Goal: Task Accomplishment & Management: Use online tool/utility

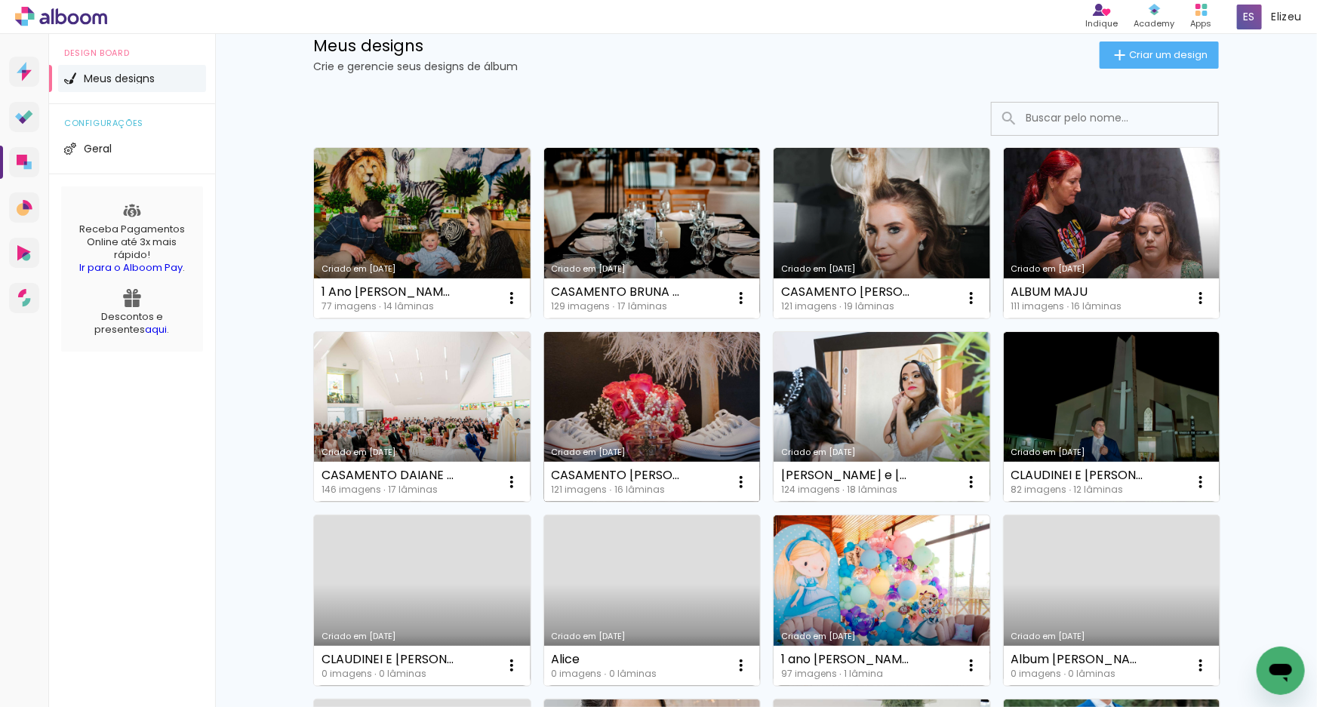
scroll to position [68, 0]
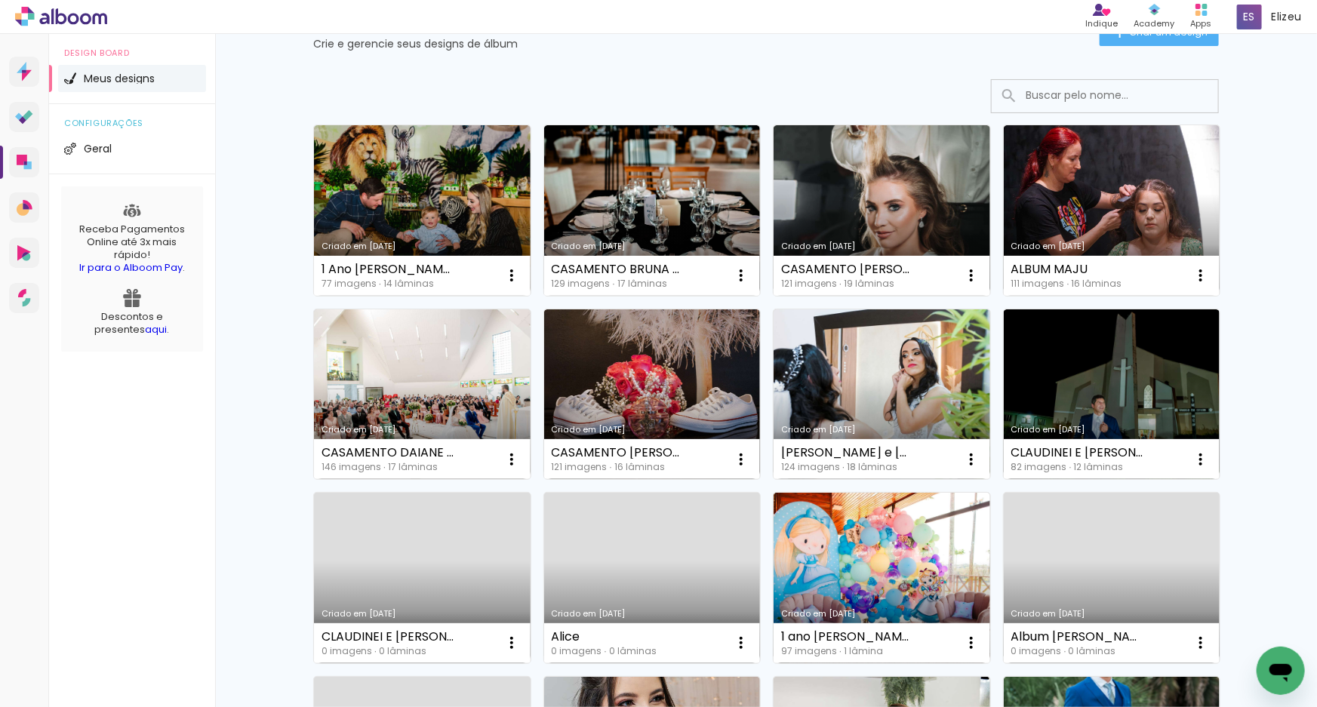
click at [436, 398] on link "Criado em [DATE]" at bounding box center [422, 395] width 217 height 171
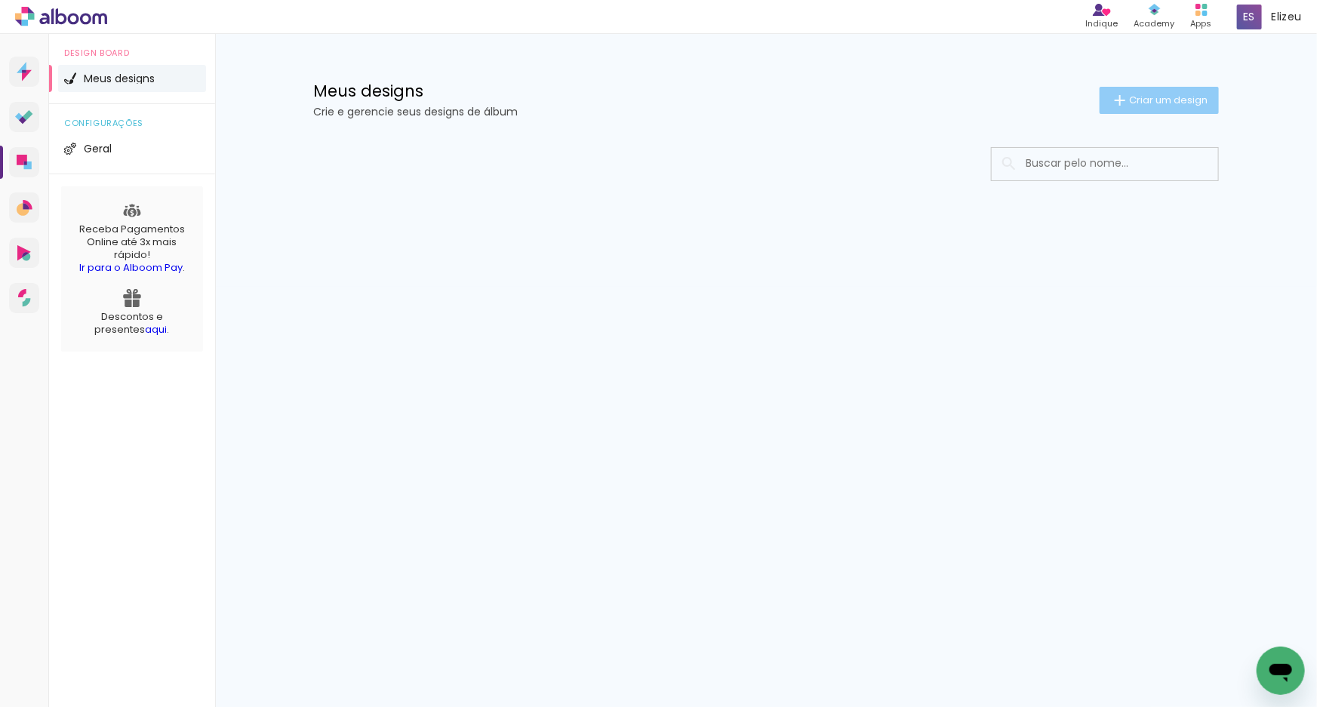
click at [1149, 99] on span "Criar um design" at bounding box center [1168, 100] width 79 height 10
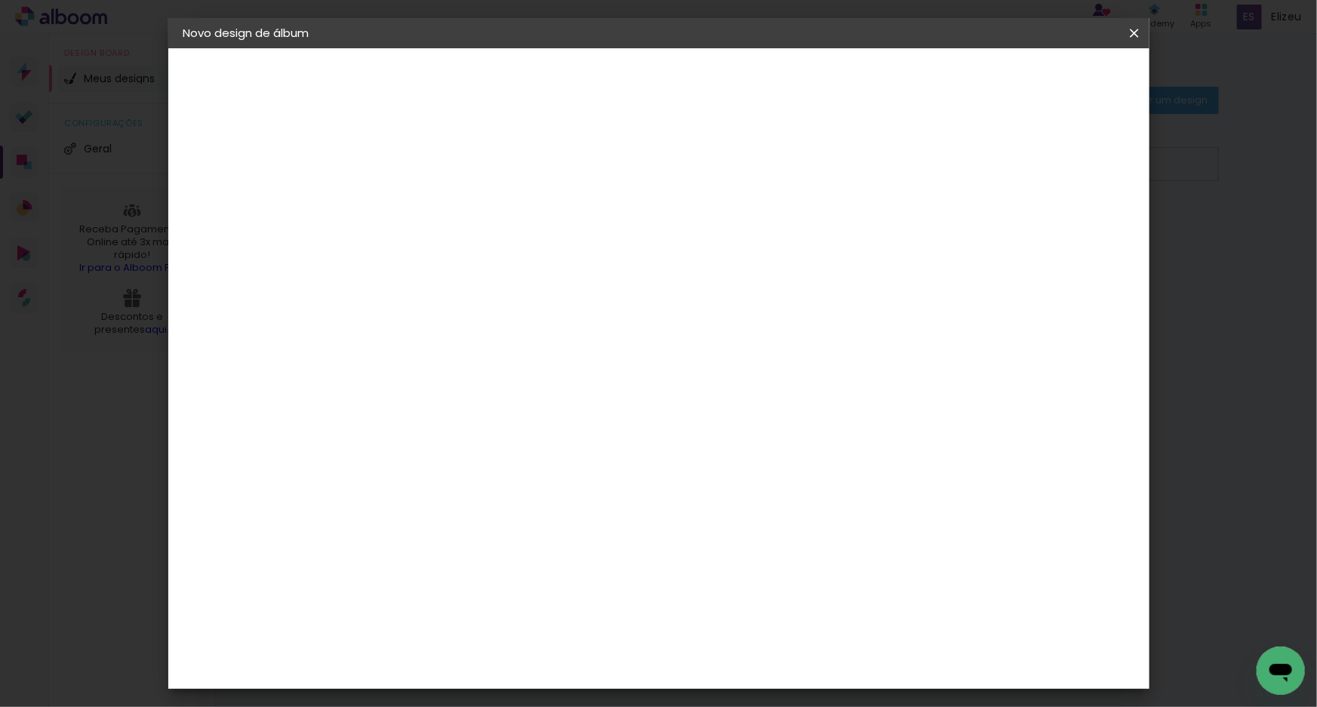
click at [430, 201] on input at bounding box center [430, 202] width 0 height 23
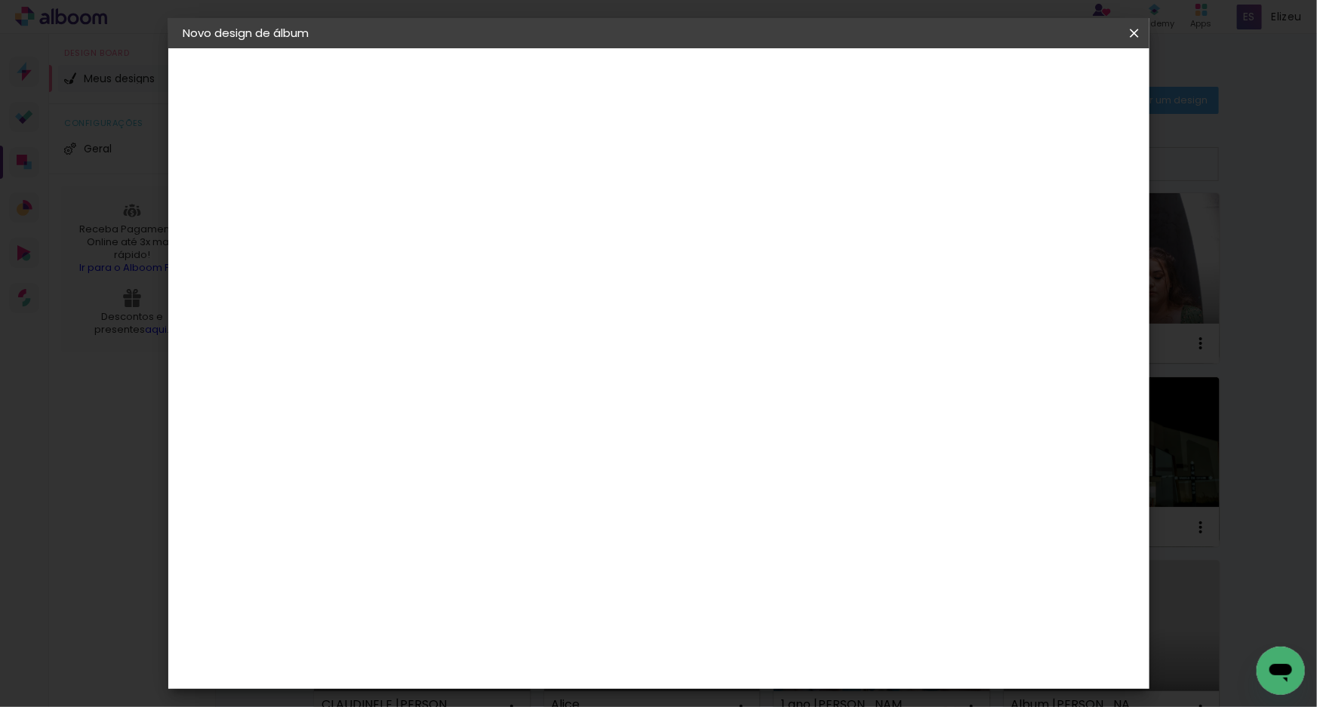
type input "CASAMENTO DAIANY E [PERSON_NAME]"
type paper-input "CASAMENTO DAIANY E [PERSON_NAME]"
click at [585, 75] on paper-button "Avançar" at bounding box center [548, 80] width 74 height 26
click at [451, 288] on input at bounding box center [469, 287] width 152 height 19
type input "C"
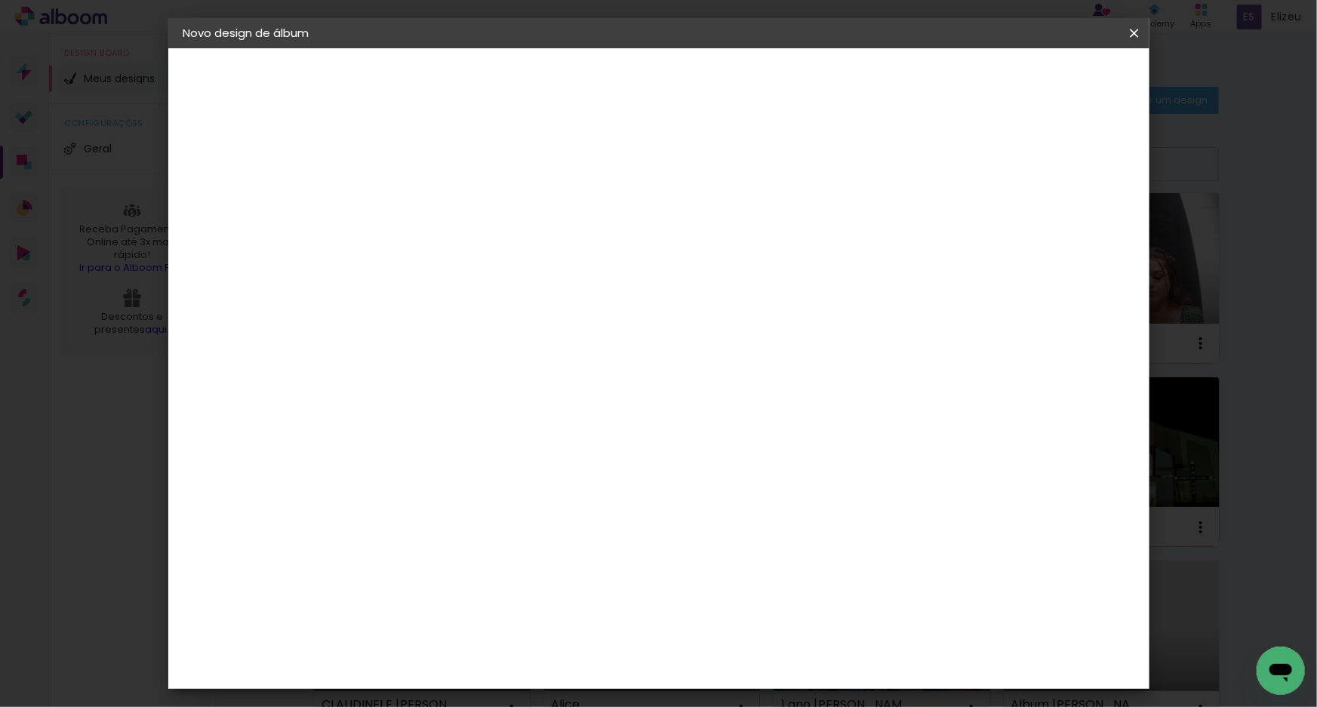
type paper-input "C"
click at [460, 523] on div "C1 Albuns" at bounding box center [440, 534] width 40 height 24
click at [415, 297] on div at bounding box center [458, 298] width 131 height 2
type input "GRA"
type paper-input "GRA"
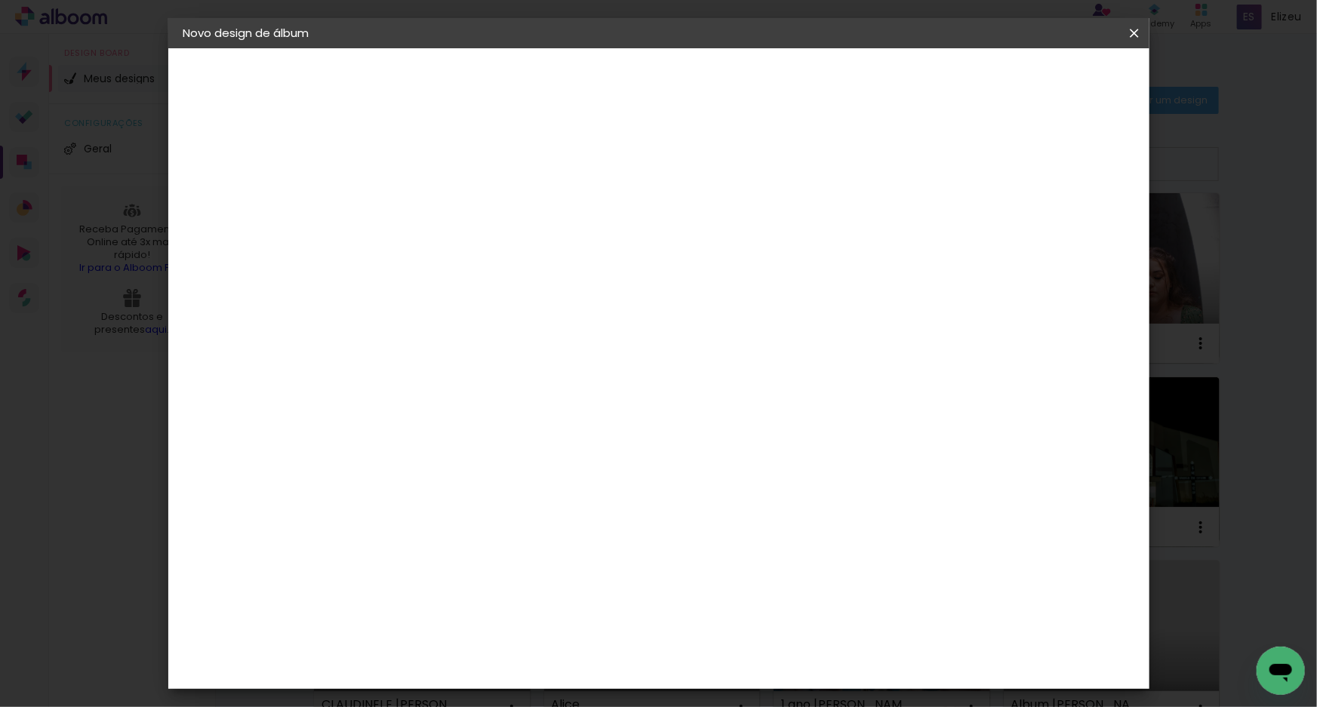
click at [445, 397] on div "Grafis" at bounding box center [437, 403] width 35 height 12
click at [0, 0] on slot "Avançar" at bounding box center [0, 0] width 0 height 0
click at [489, 251] on input "text" at bounding box center [459, 262] width 59 height 23
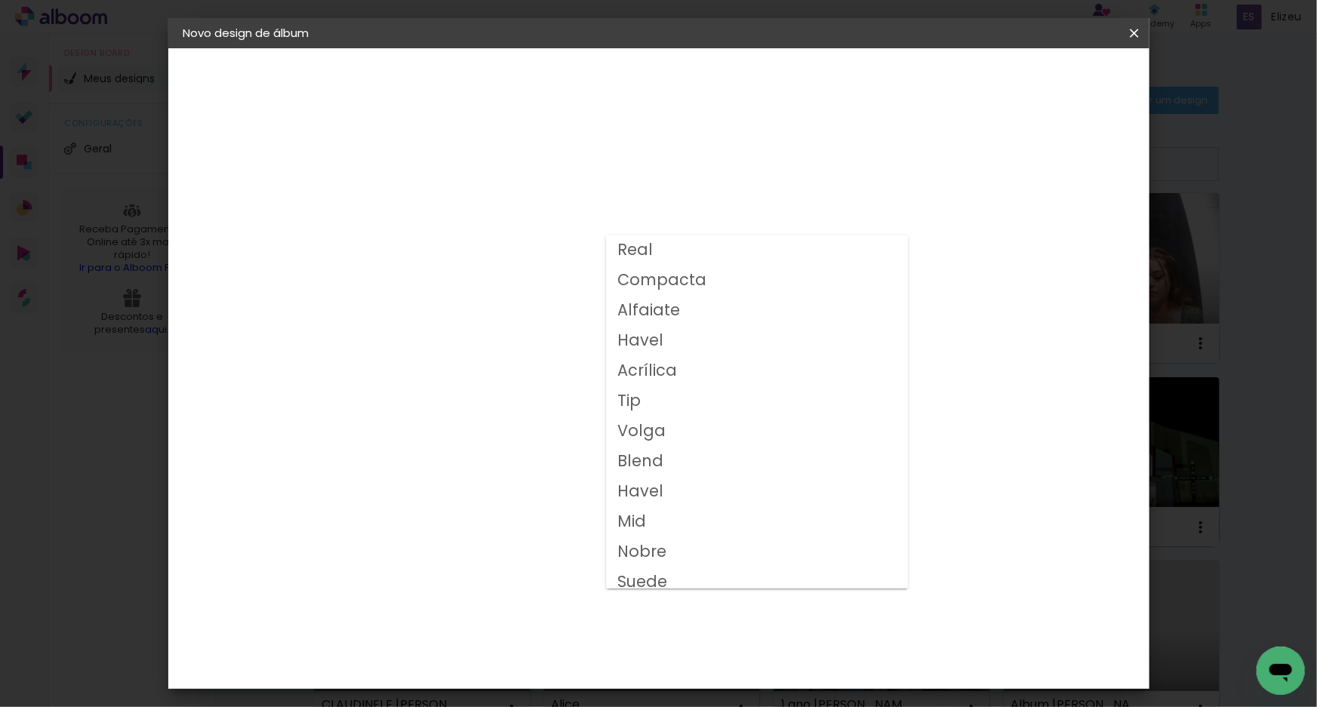
click at [666, 436] on paper-item "Volga" at bounding box center [757, 432] width 302 height 30
type input "Volga"
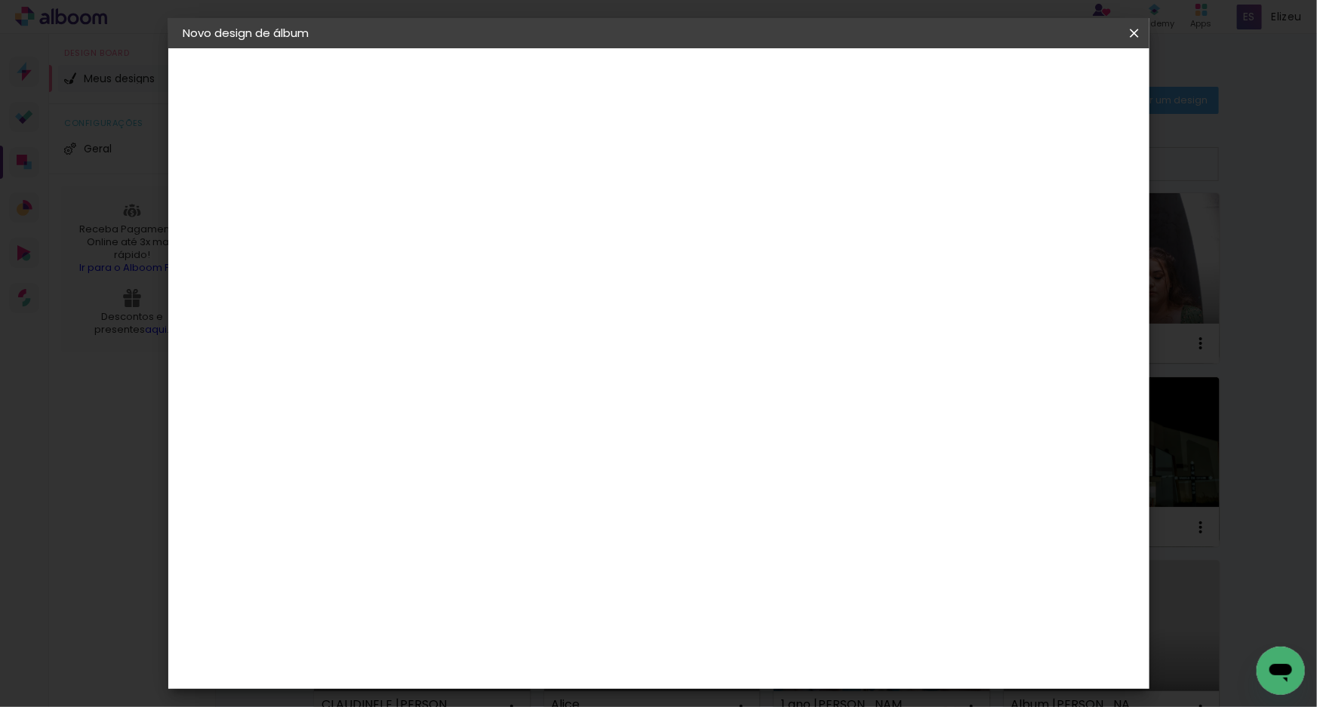
click at [532, 430] on span "20x30" at bounding box center [497, 450] width 70 height 40
click at [0, 0] on slot "Avançar" at bounding box center [0, 0] width 0 height 0
click at [956, 167] on div at bounding box center [949, 163] width 14 height 14
type paper-checkbox "on"
click at [1041, 81] on span "Iniciar design" at bounding box center [1006, 80] width 69 height 11
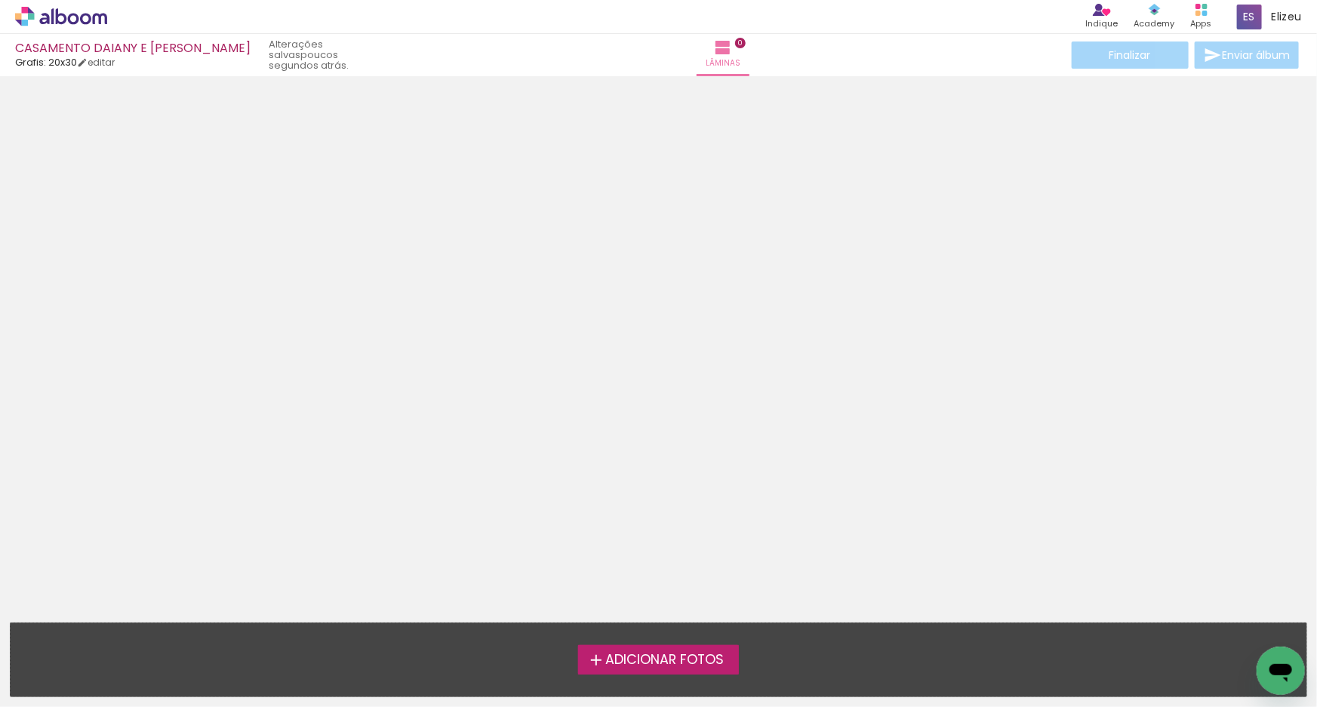
click at [669, 656] on span "Adicionar Fotos" at bounding box center [664, 661] width 119 height 14
click at [0, 0] on input "file" at bounding box center [0, 0] width 0 height 0
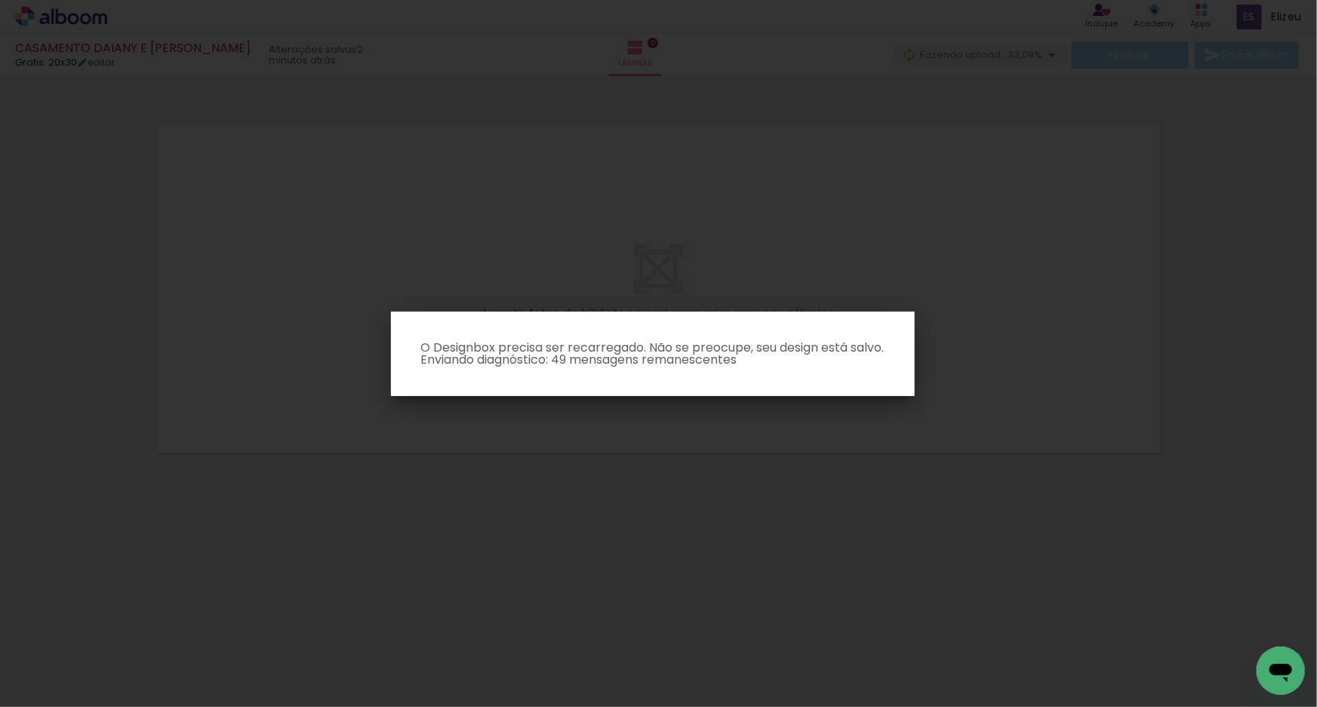
click at [908, 265] on iron-overlay-backdrop at bounding box center [658, 353] width 1317 height 707
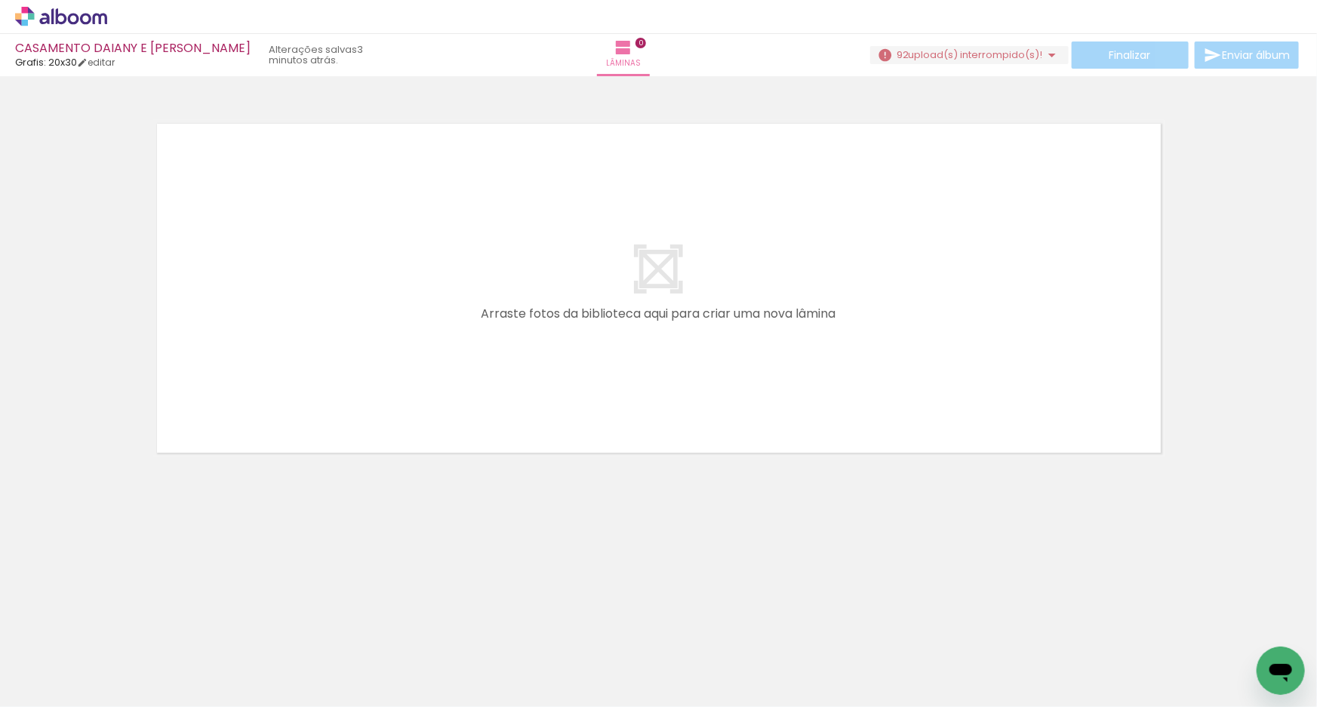
click at [1027, 53] on span "upload(s) interrompido(s)!" at bounding box center [976, 55] width 134 height 14
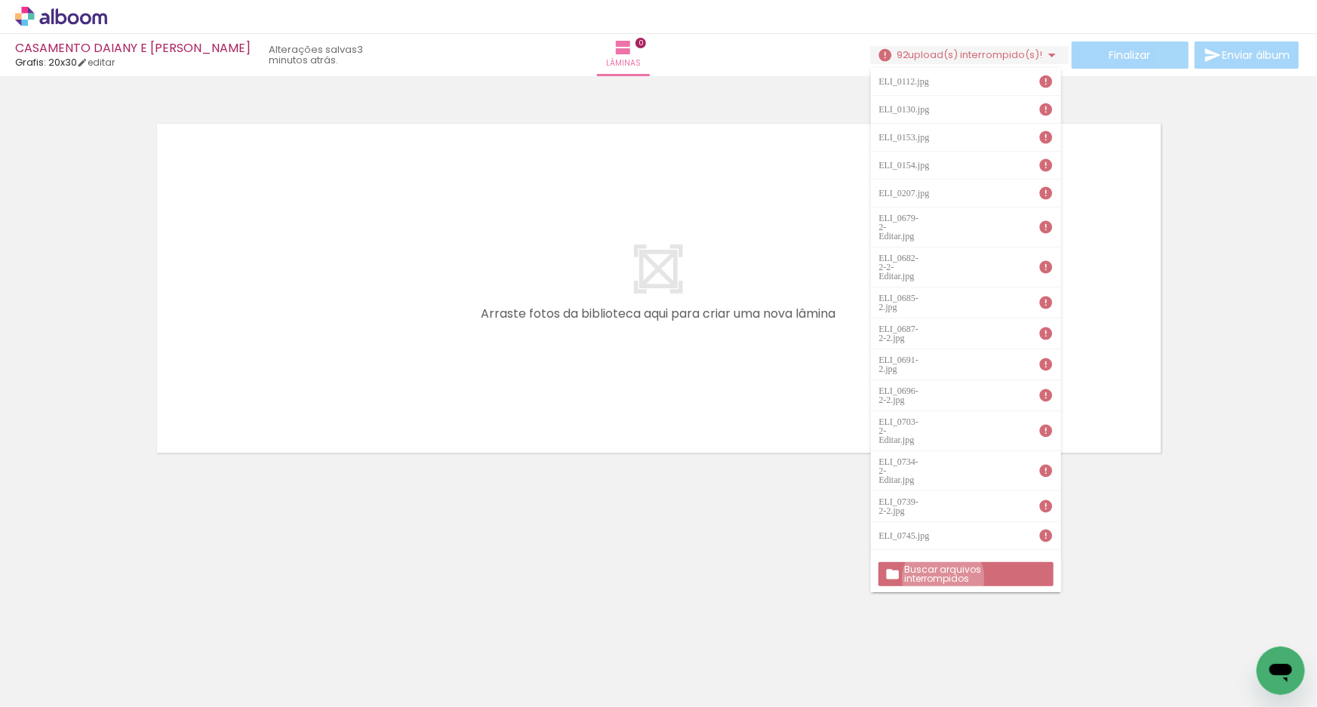
click at [0, 0] on slot "Buscar arquivos interrompidos" at bounding box center [0, 0] width 0 height 0
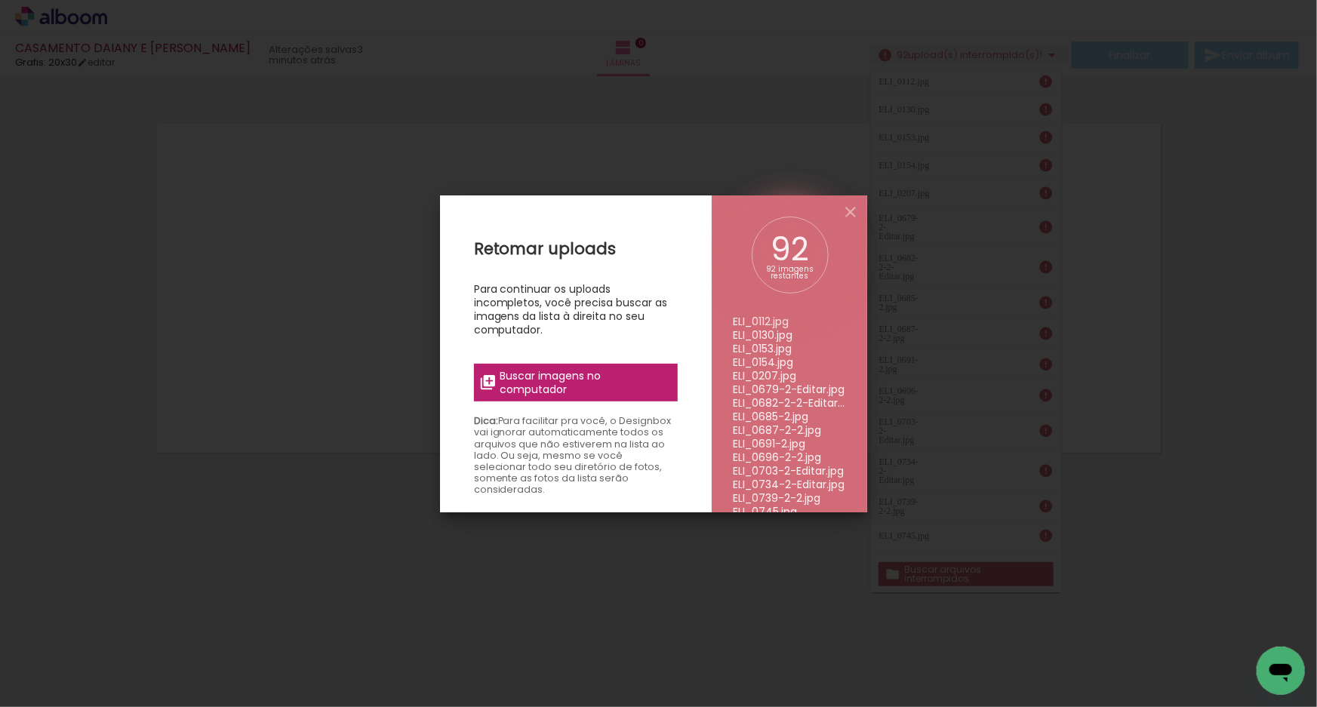
click at [594, 393] on span "Buscar imagens no computador" at bounding box center [584, 382] width 168 height 27
click at [0, 0] on input "file" at bounding box center [0, 0] width 0 height 0
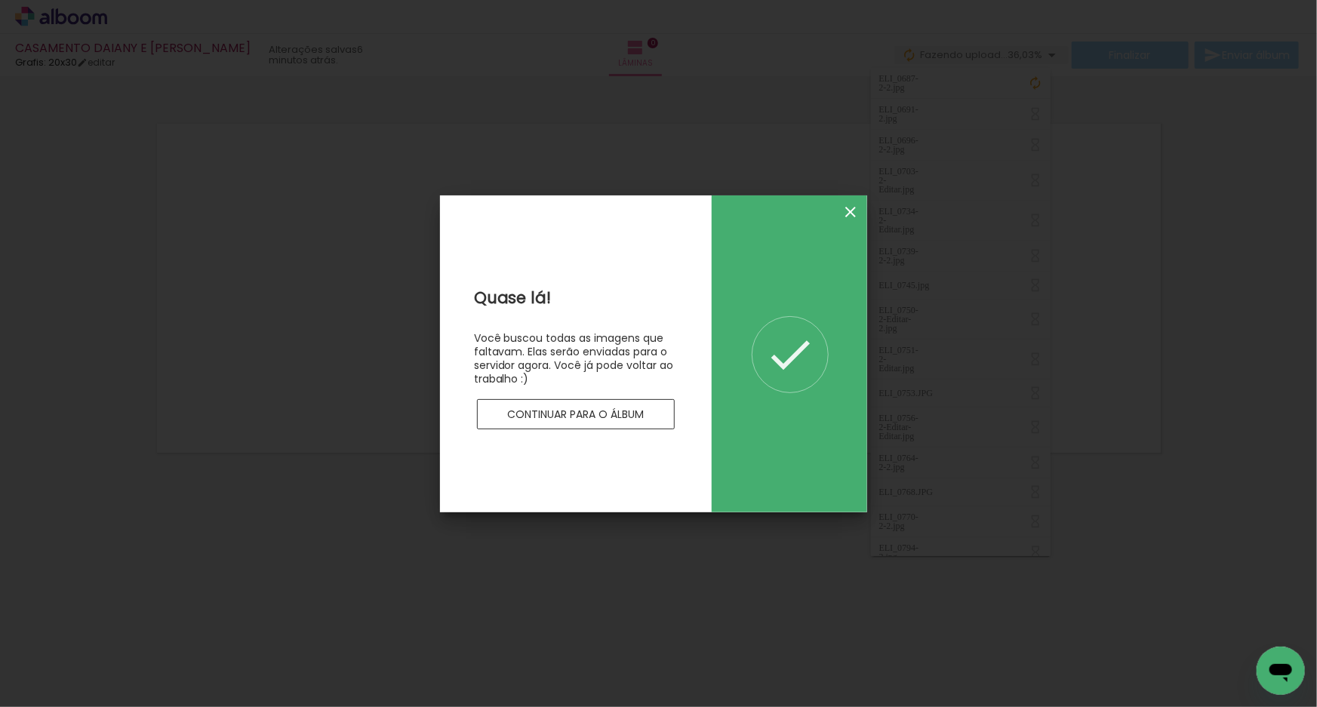
click at [852, 210] on iron-icon at bounding box center [851, 212] width 18 height 18
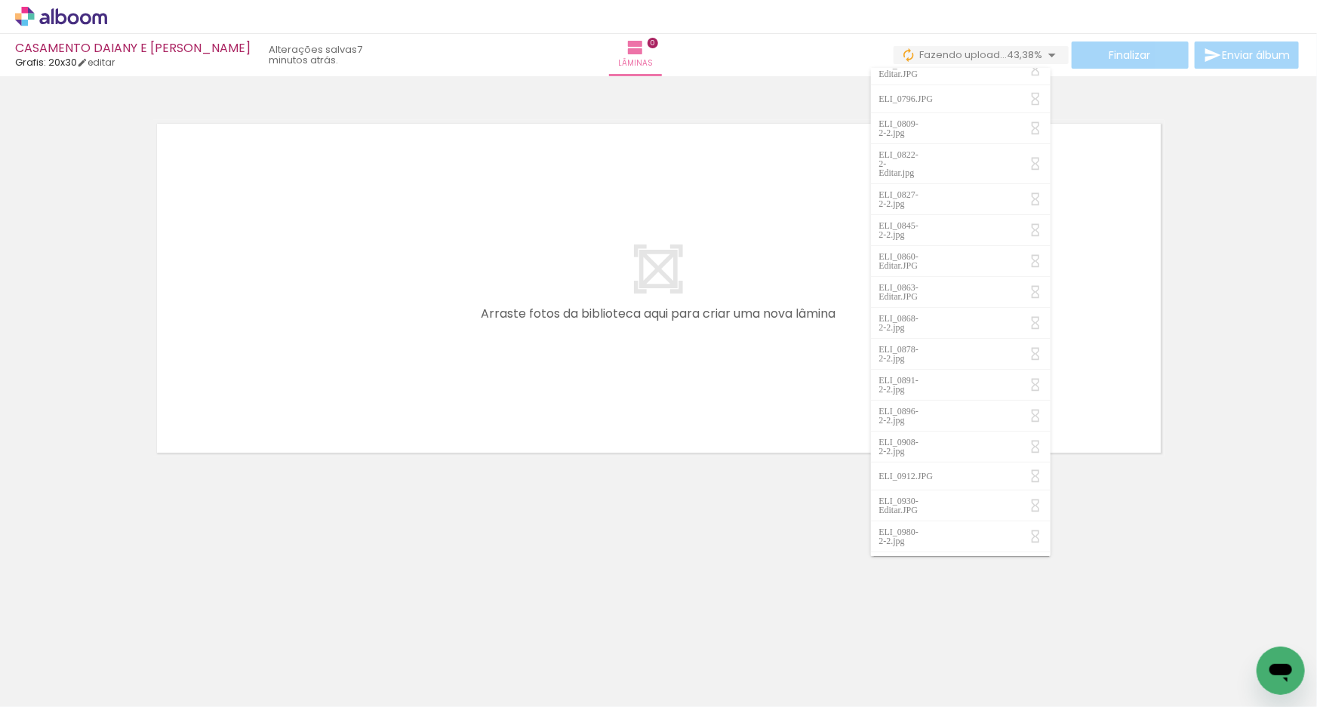
scroll to position [0, 10309]
click at [165, 674] on div at bounding box center [157, 656] width 50 height 75
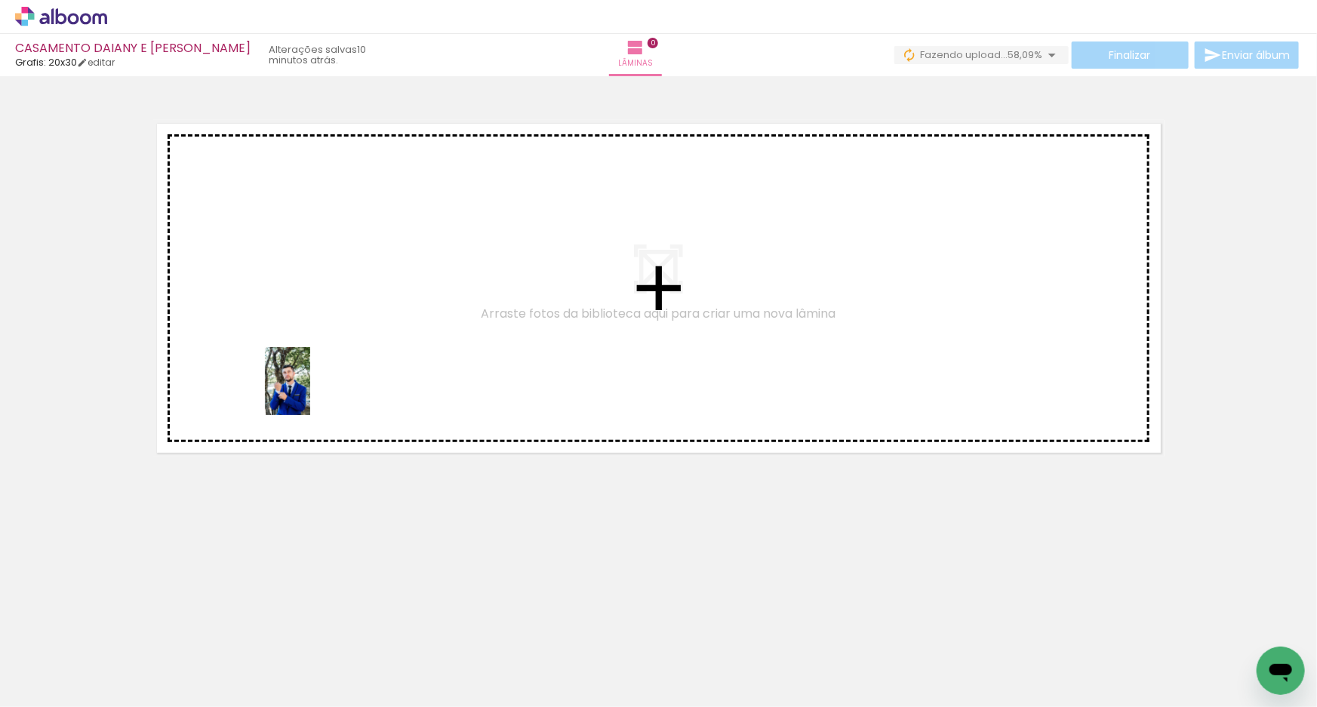
drag, startPoint x: 180, startPoint y: 650, endPoint x: 332, endPoint y: 525, distance: 196.3
click at [331, 347] on quentale-workspace at bounding box center [658, 353] width 1317 height 707
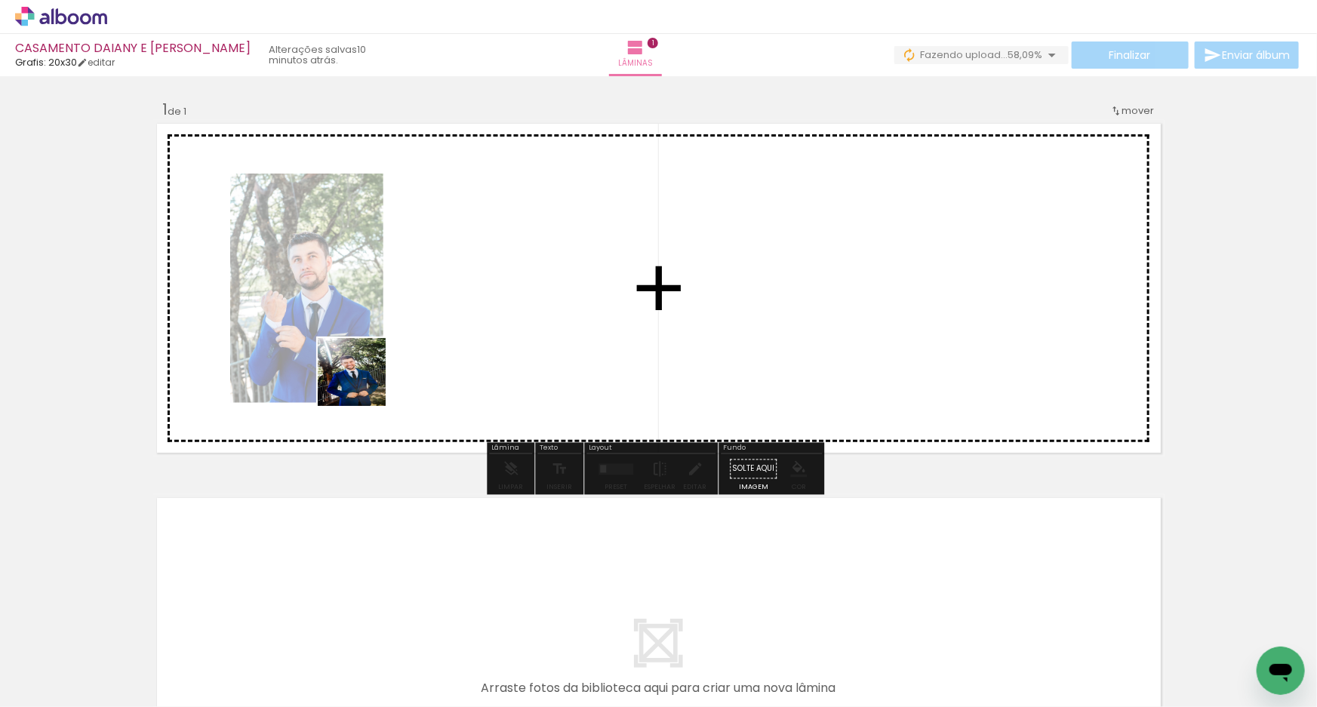
drag, startPoint x: 233, startPoint y: 667, endPoint x: 380, endPoint y: 347, distance: 352.7
click at [380, 347] on quentale-workspace at bounding box center [658, 353] width 1317 height 707
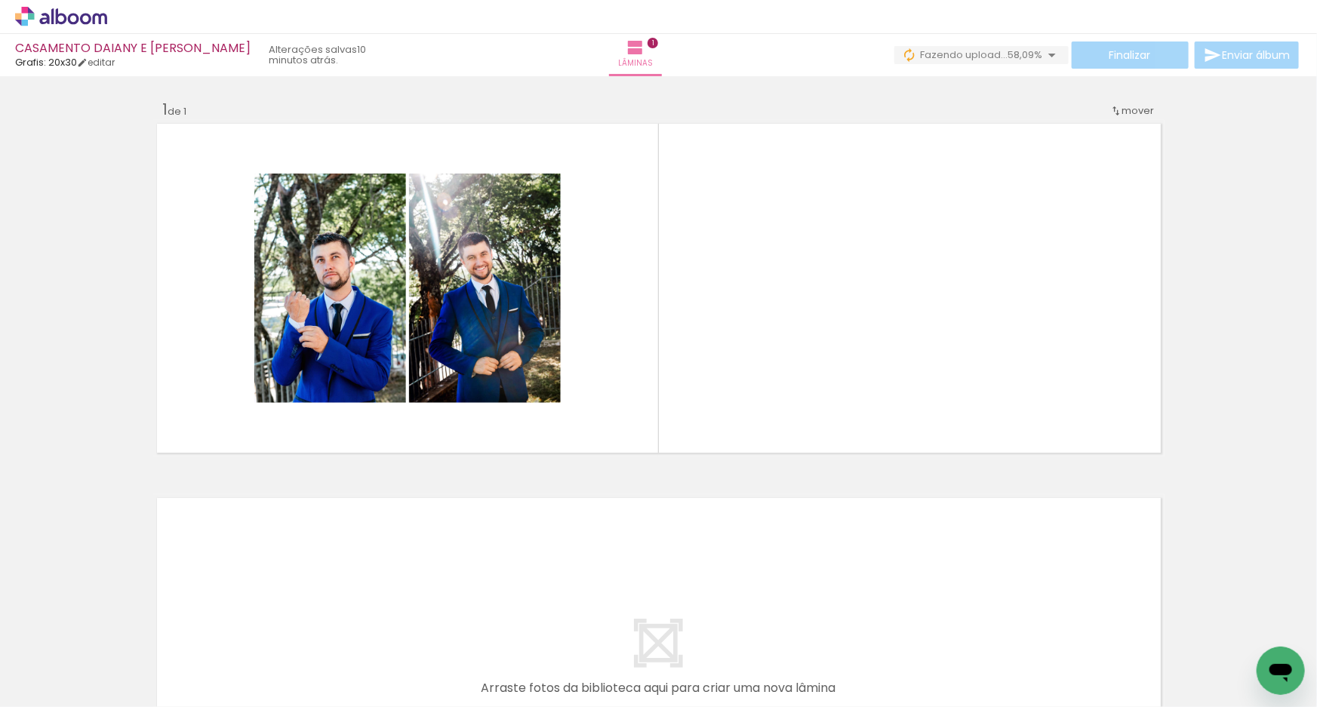
scroll to position [0, 9449]
drag, startPoint x: 879, startPoint y: 522, endPoint x: 815, endPoint y: 382, distance: 153.4
click at [815, 382] on quentale-workspace at bounding box center [658, 353] width 1317 height 707
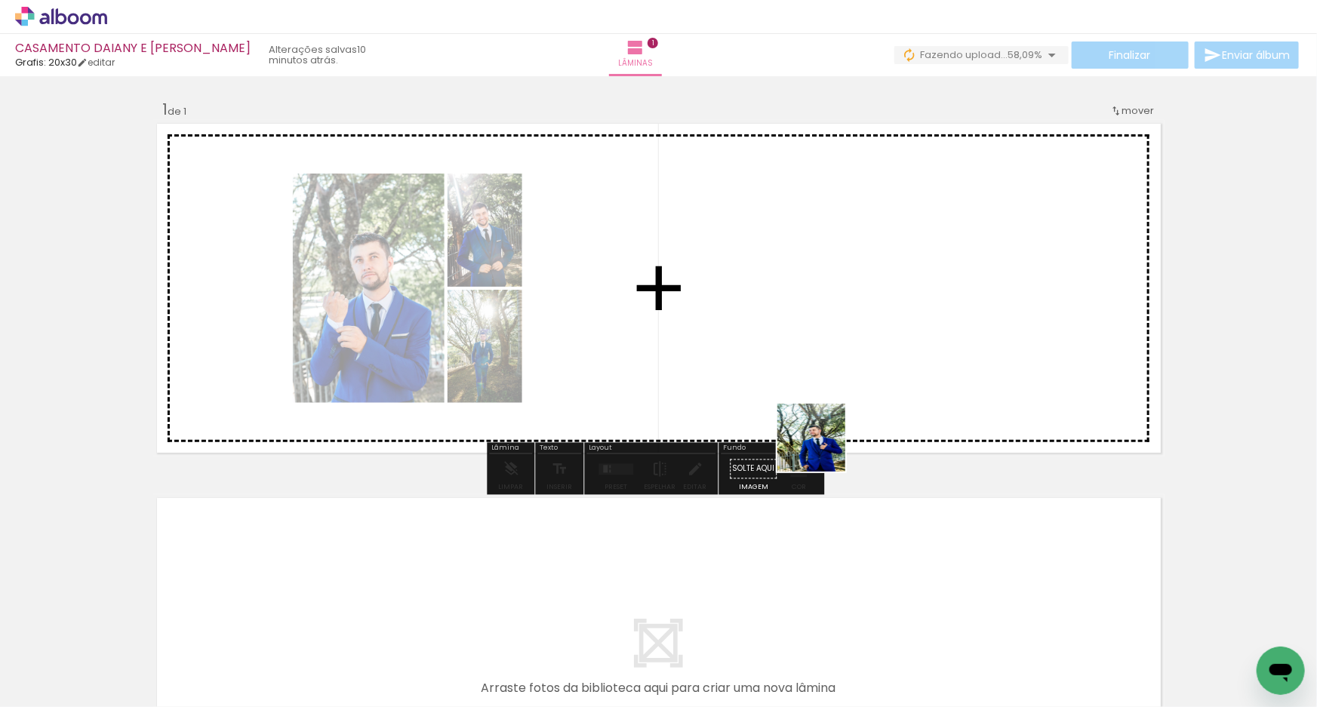
drag, startPoint x: 840, startPoint y: 547, endPoint x: 794, endPoint y: 542, distance: 46.3
click at [805, 355] on quentale-workspace at bounding box center [658, 353] width 1317 height 707
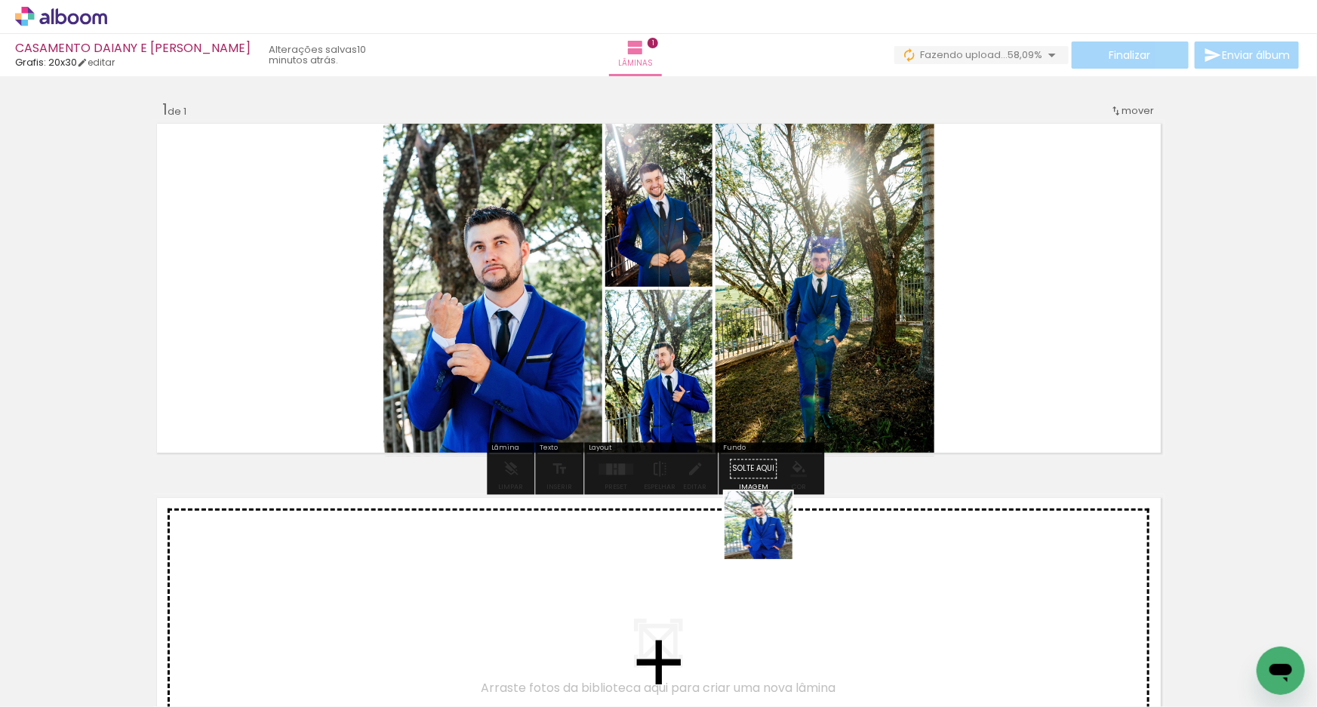
drag, startPoint x: 770, startPoint y: 537, endPoint x: 755, endPoint y: 427, distance: 110.5
click at [754, 392] on quentale-workspace at bounding box center [658, 353] width 1317 height 707
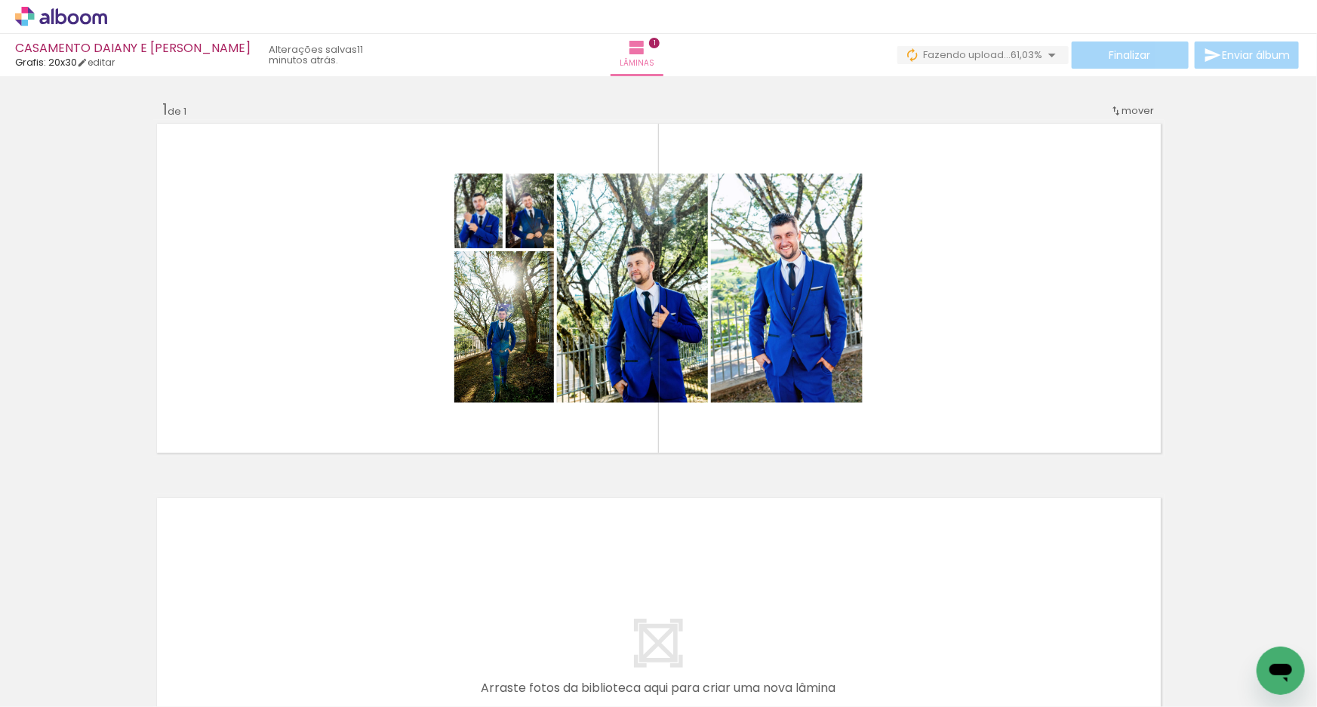
scroll to position [0, 251]
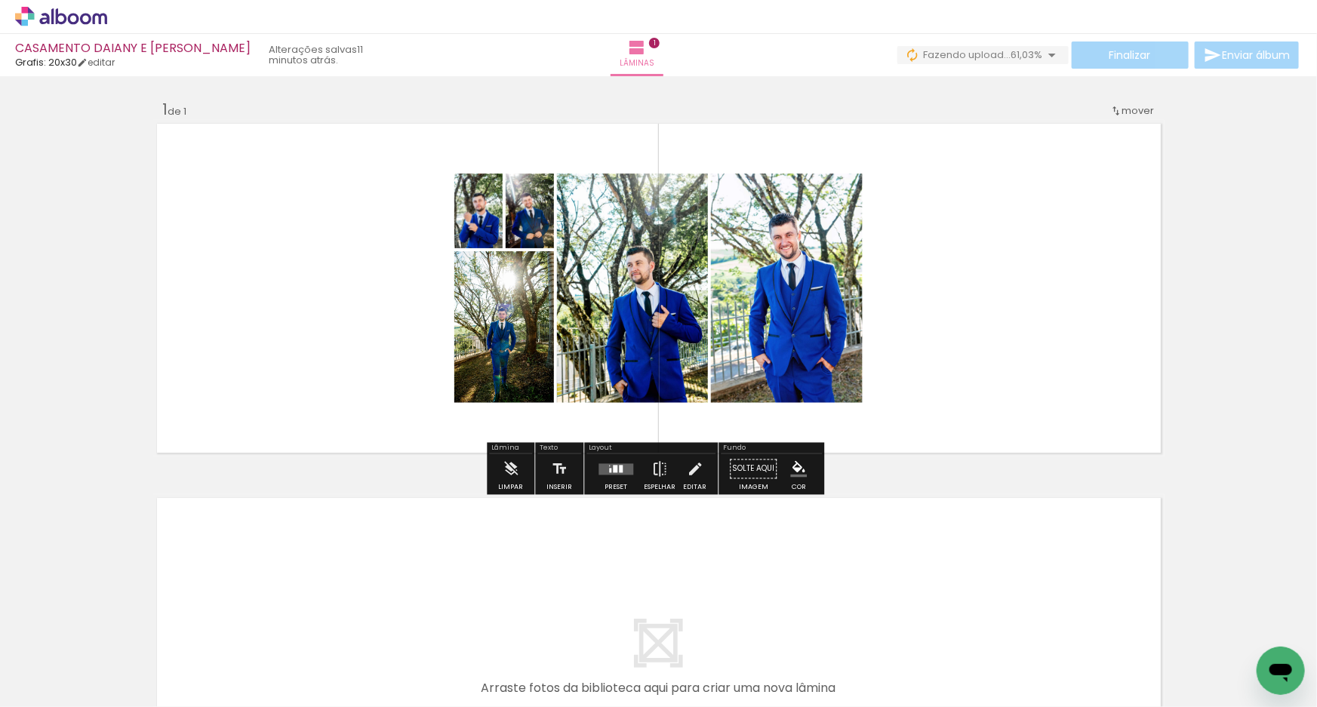
click at [611, 483] on div at bounding box center [616, 469] width 41 height 30
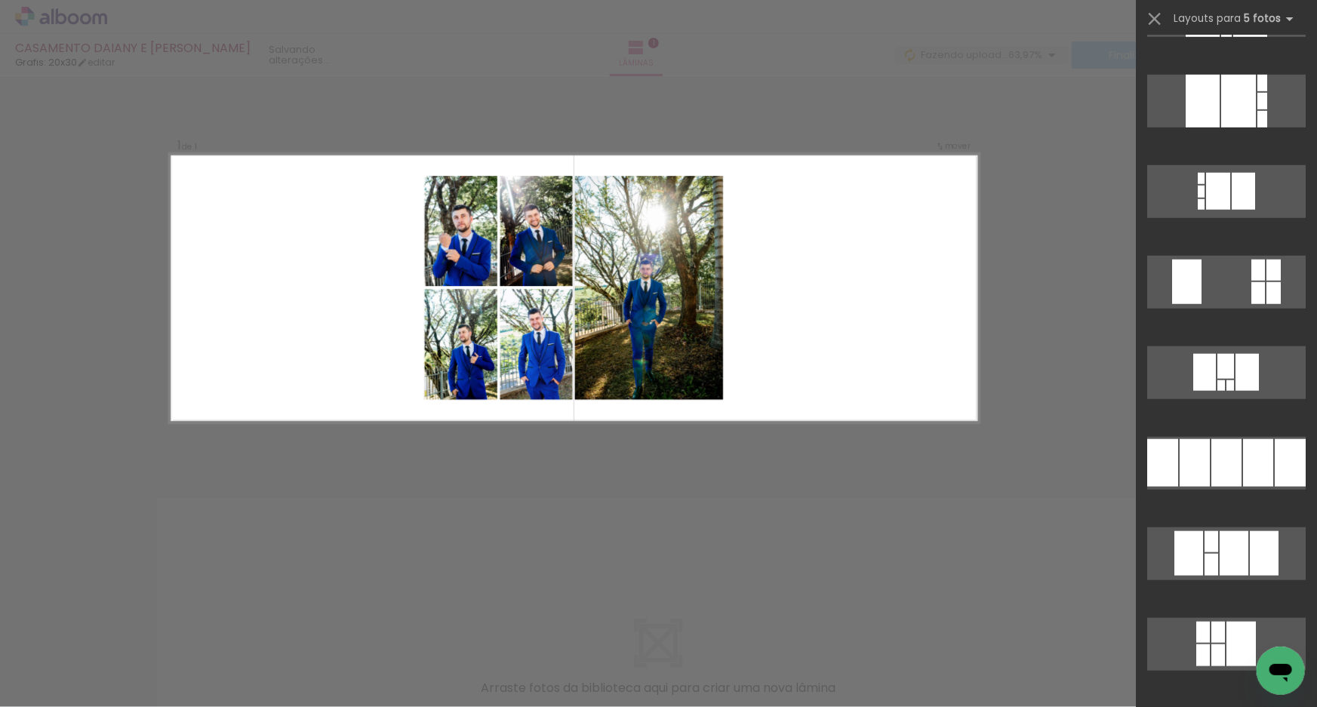
scroll to position [3637, 0]
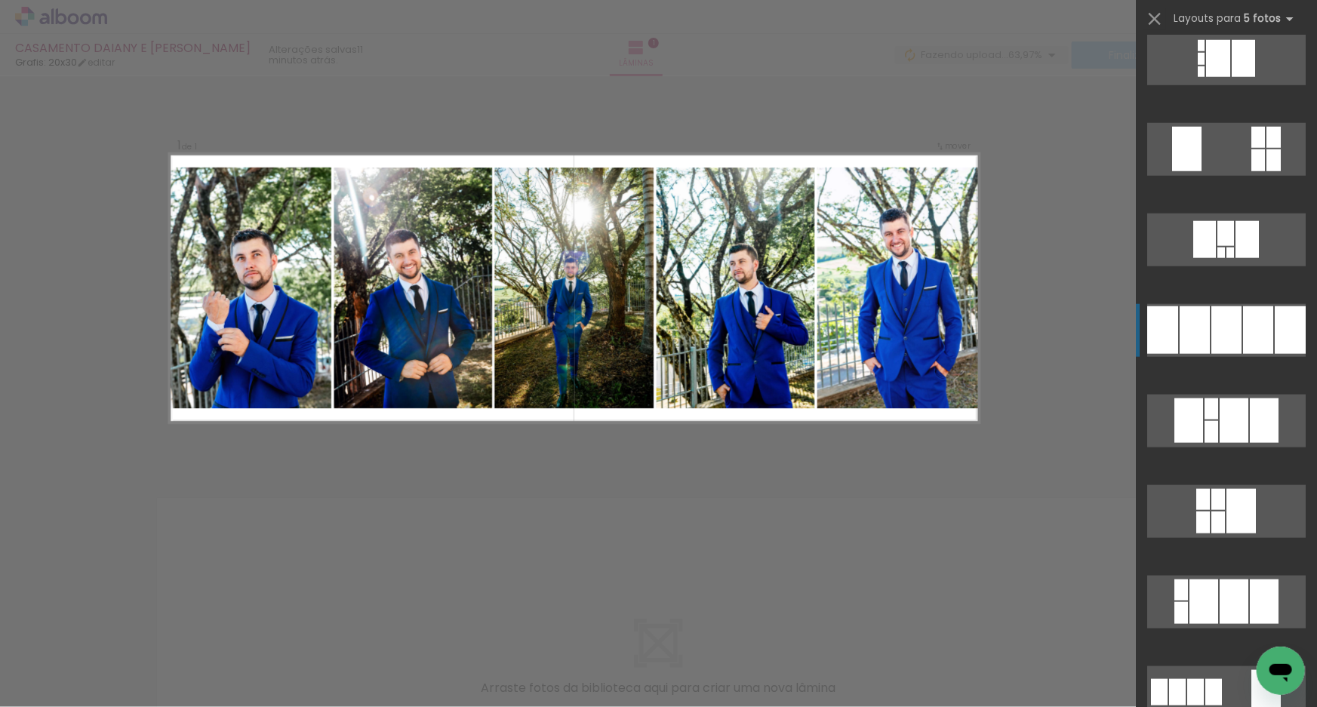
click at [1213, 324] on div at bounding box center [1227, 330] width 30 height 48
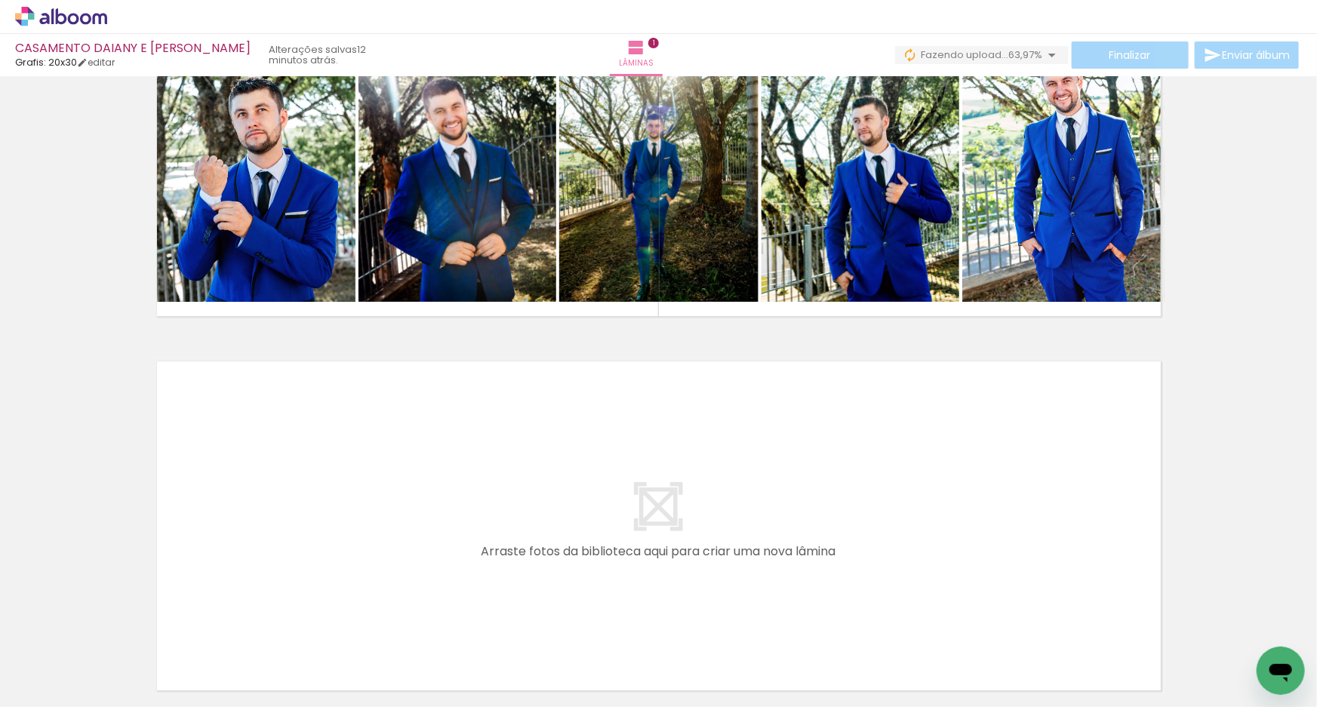
scroll to position [0, 1947]
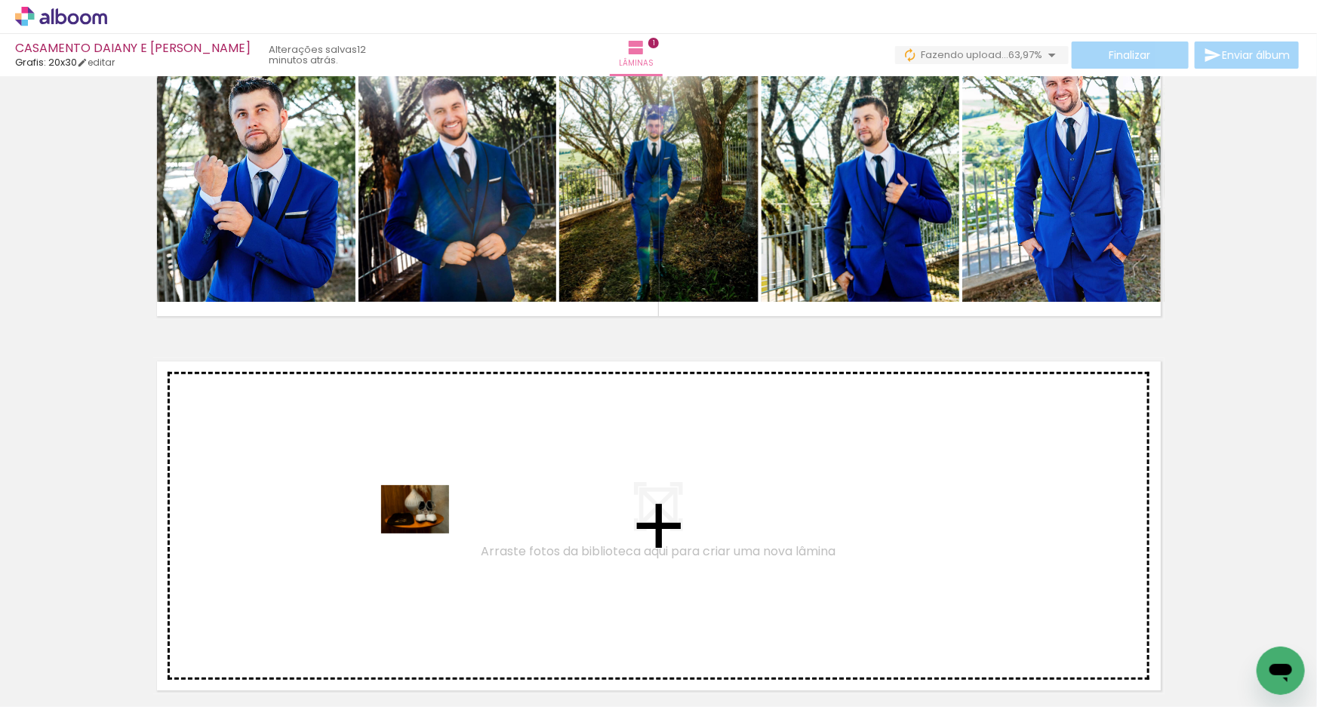
drag, startPoint x: 479, startPoint y: 665, endPoint x: 427, endPoint y: 531, distance: 144.4
click at [427, 531] on quentale-workspace at bounding box center [658, 353] width 1317 height 707
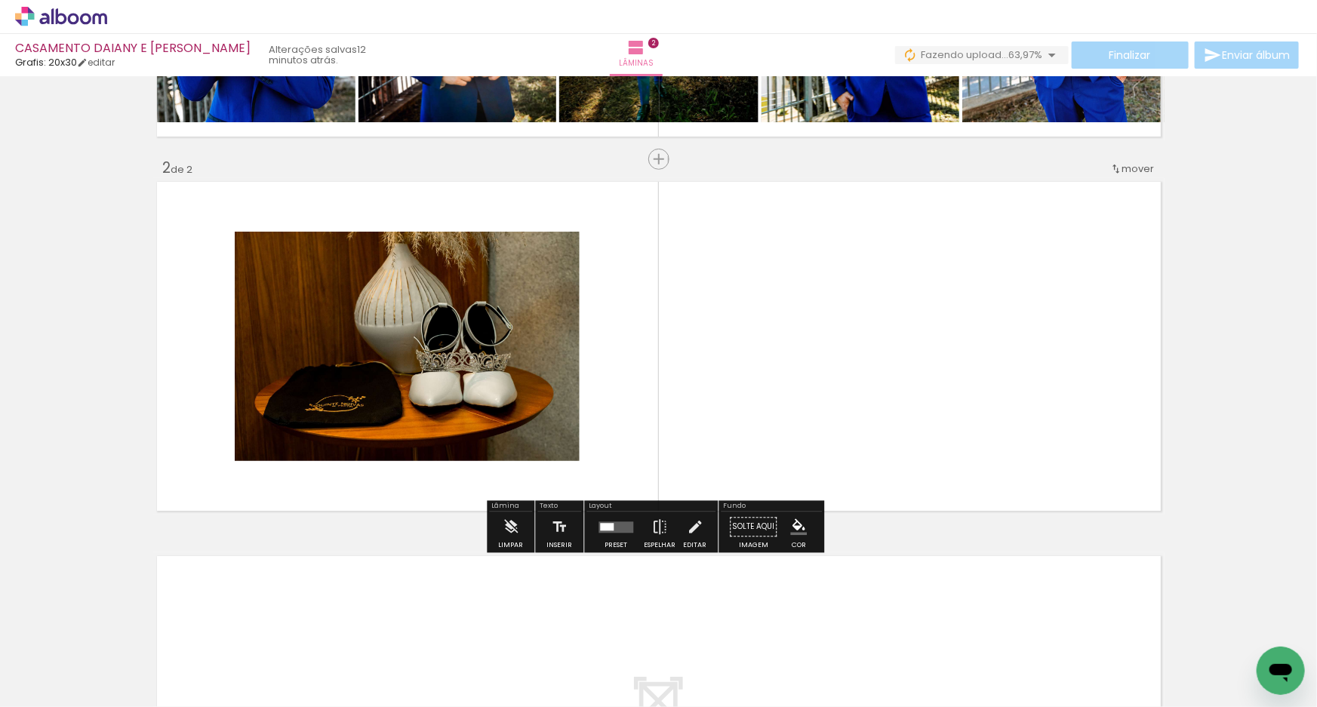
scroll to position [317, 0]
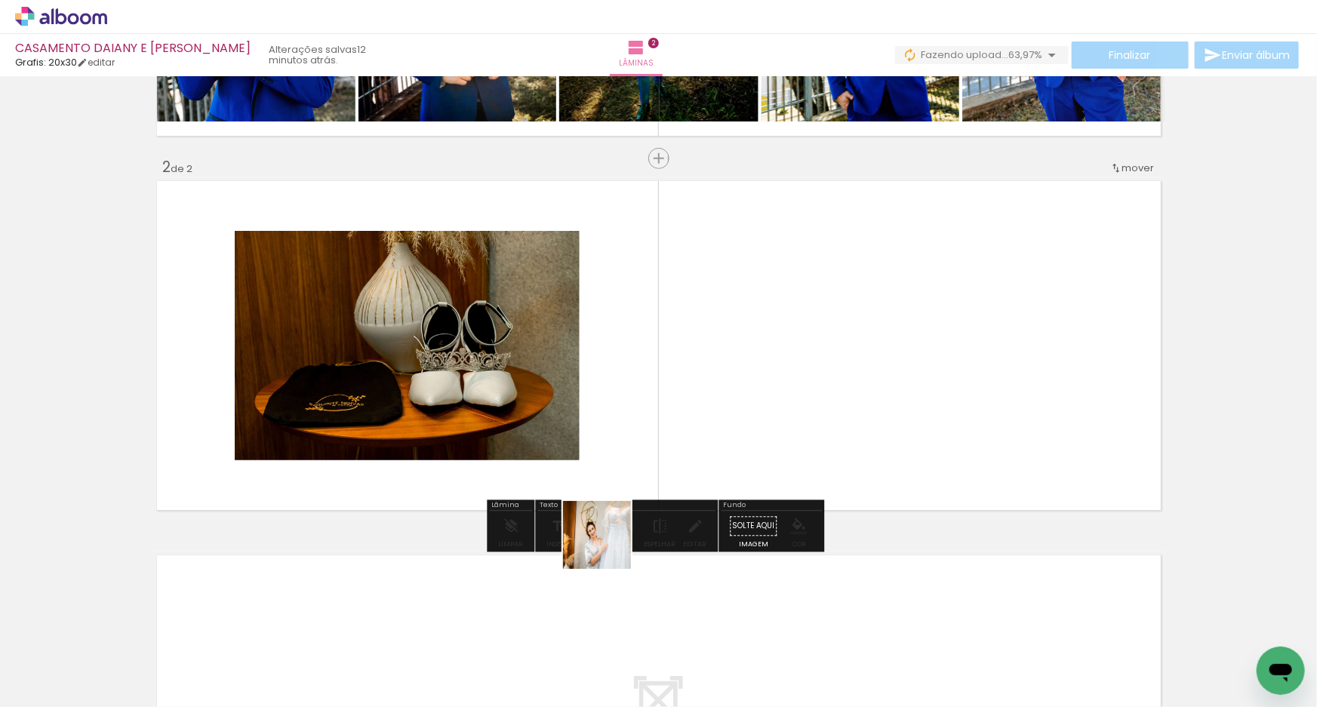
drag, startPoint x: 640, startPoint y: 617, endPoint x: 704, endPoint y: 557, distance: 87.1
click at [568, 466] on quentale-workspace at bounding box center [658, 353] width 1317 height 707
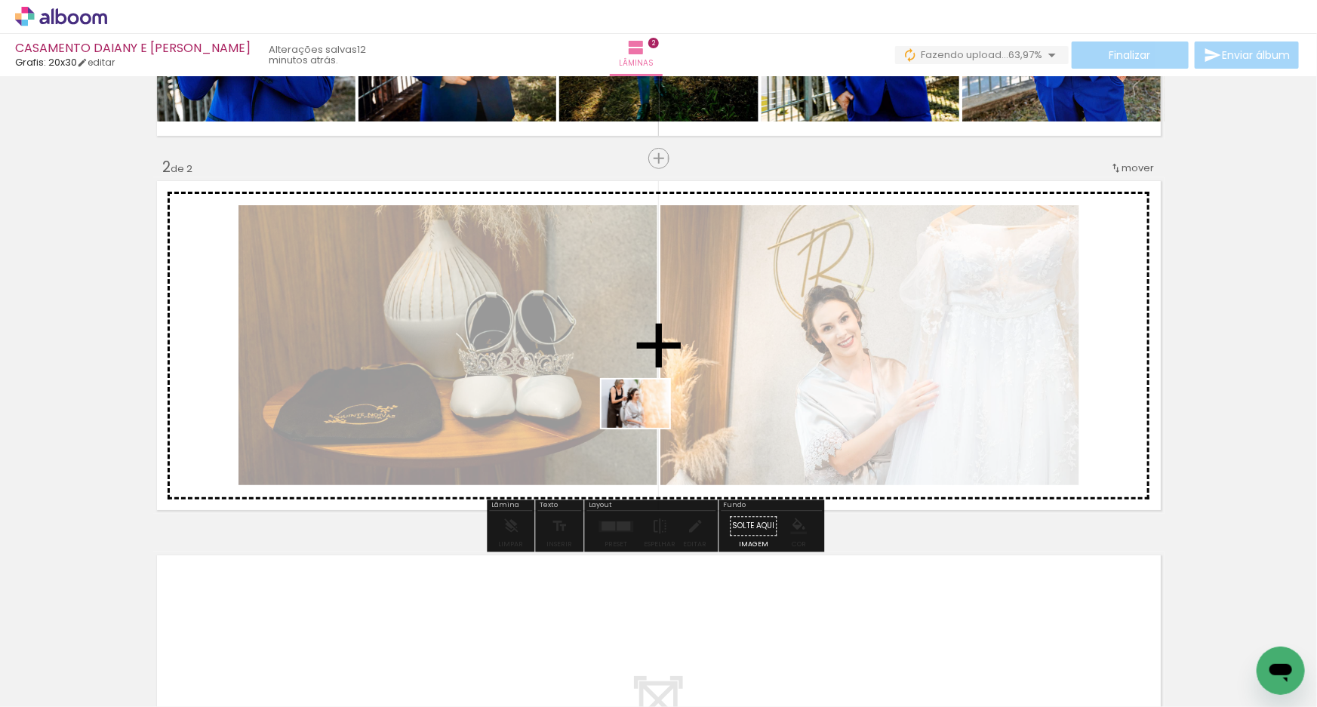
drag, startPoint x: 741, startPoint y: 664, endPoint x: 647, endPoint y: 425, distance: 257.2
click at [647, 425] on quentale-workspace at bounding box center [658, 353] width 1317 height 707
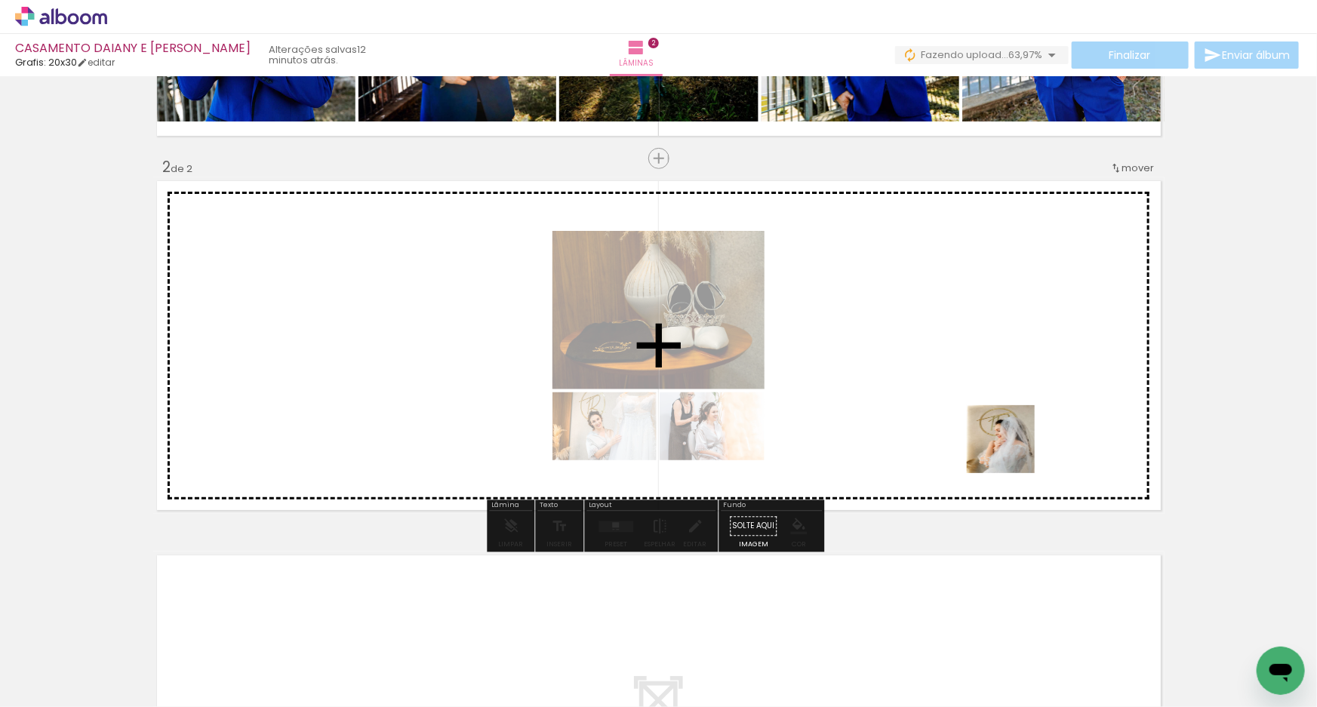
drag, startPoint x: 1175, startPoint y: 661, endPoint x: 1051, endPoint y: 501, distance: 202.3
click at [1012, 448] on quentale-workspace at bounding box center [658, 353] width 1317 height 707
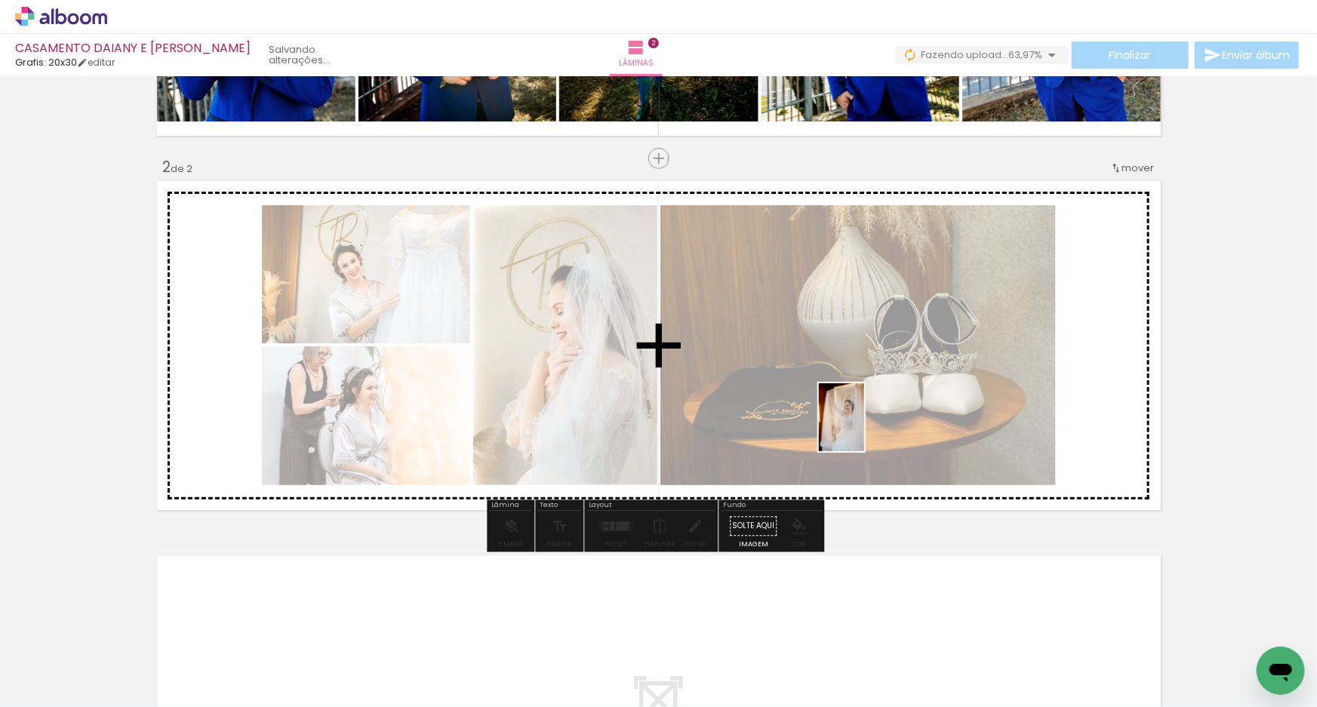
drag, startPoint x: 1173, startPoint y: 603, endPoint x: 782, endPoint y: 577, distance: 391.9
click at [861, 425] on quentale-workspace at bounding box center [658, 353] width 1317 height 707
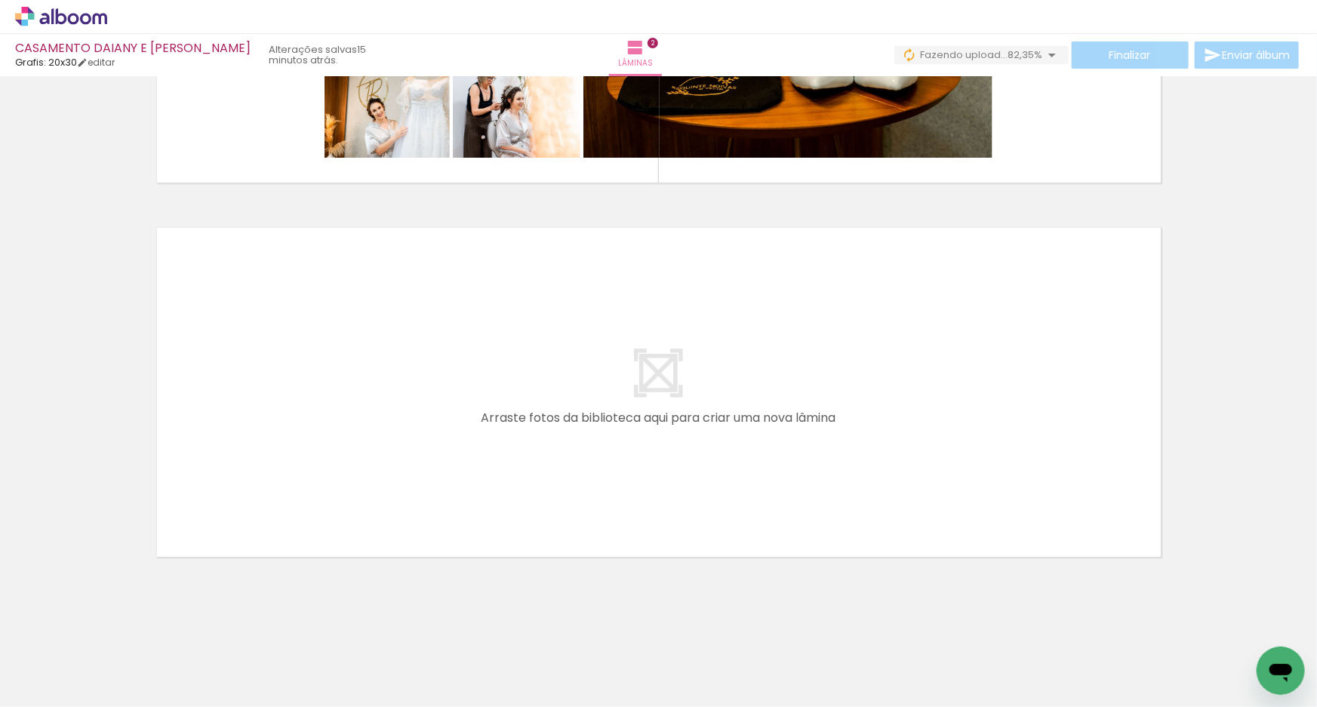
scroll to position [0, 9210]
drag, startPoint x: 929, startPoint y: 671, endPoint x: 836, endPoint y: 470, distance: 221.2
click at [836, 470] on quentale-workspace at bounding box center [658, 353] width 1317 height 707
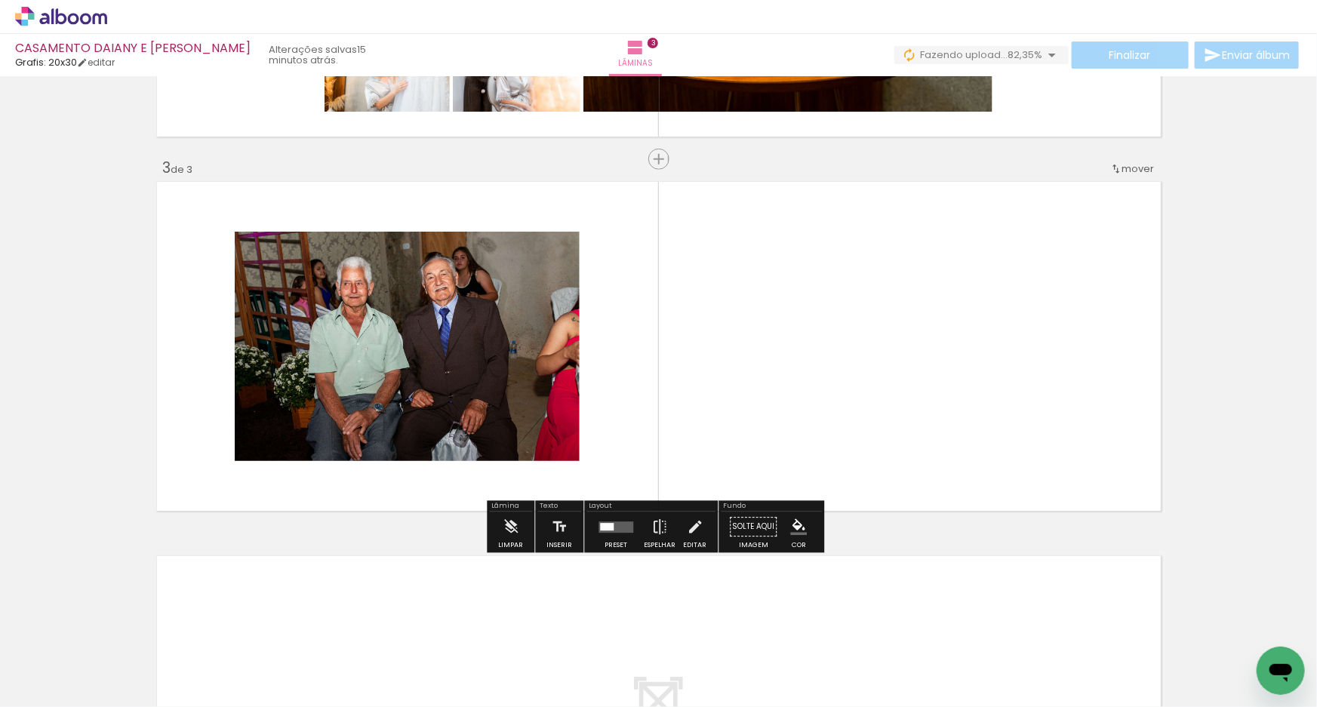
scroll to position [692, 0]
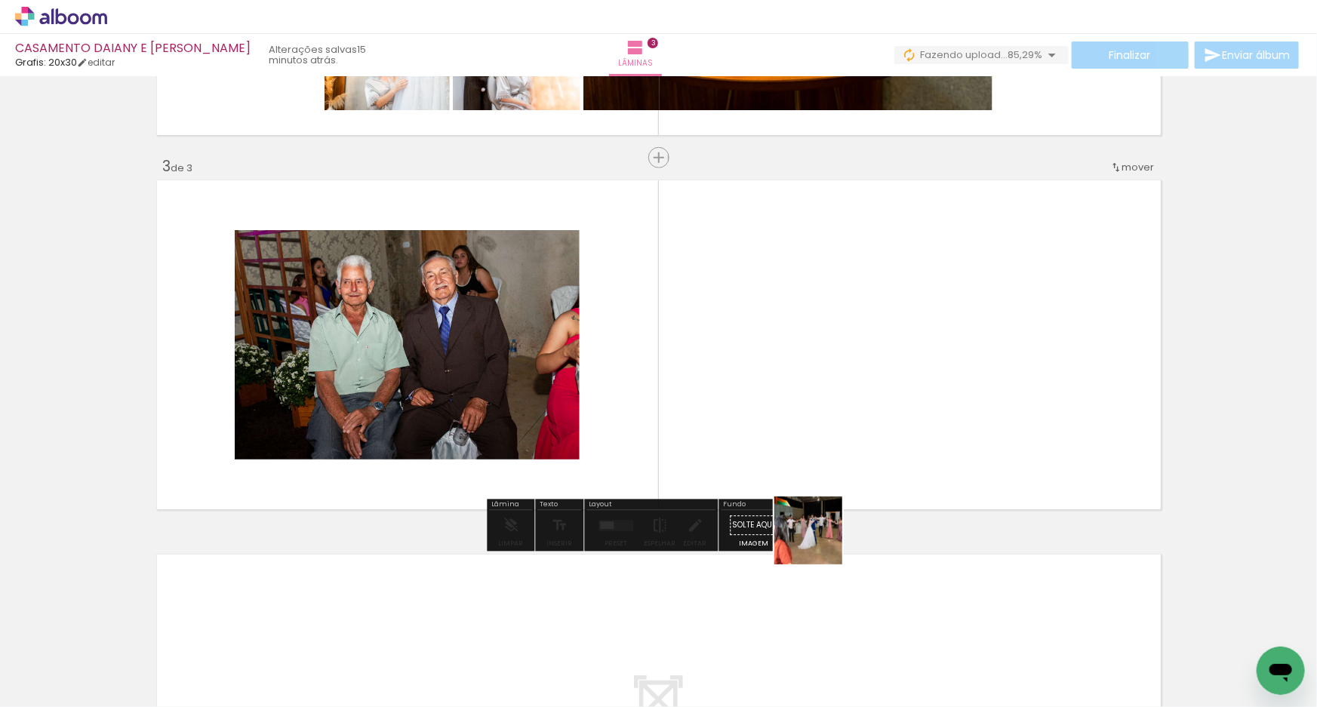
drag, startPoint x: 849, startPoint y: 656, endPoint x: 780, endPoint y: 428, distance: 238.3
click at [780, 428] on quentale-workspace at bounding box center [658, 353] width 1317 height 707
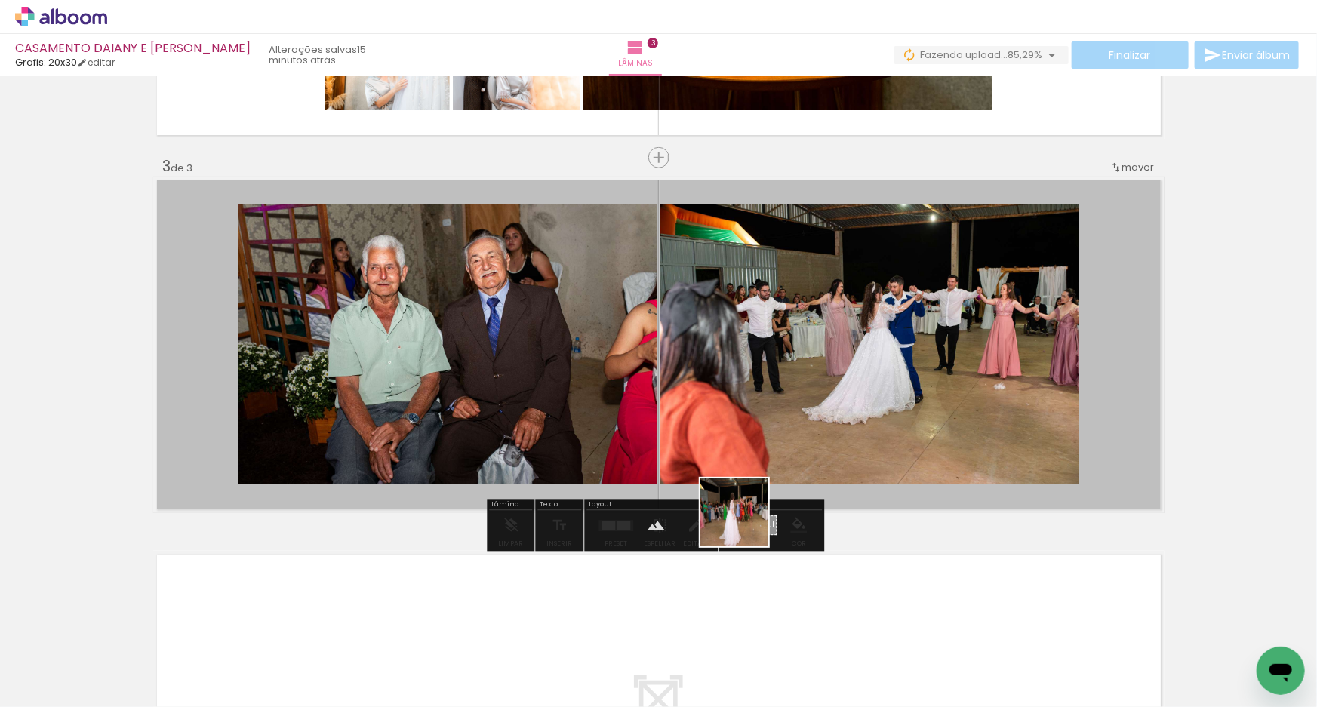
drag, startPoint x: 762, startPoint y: 664, endPoint x: 673, endPoint y: 608, distance: 104.1
click at [720, 393] on quentale-workspace at bounding box center [658, 353] width 1317 height 707
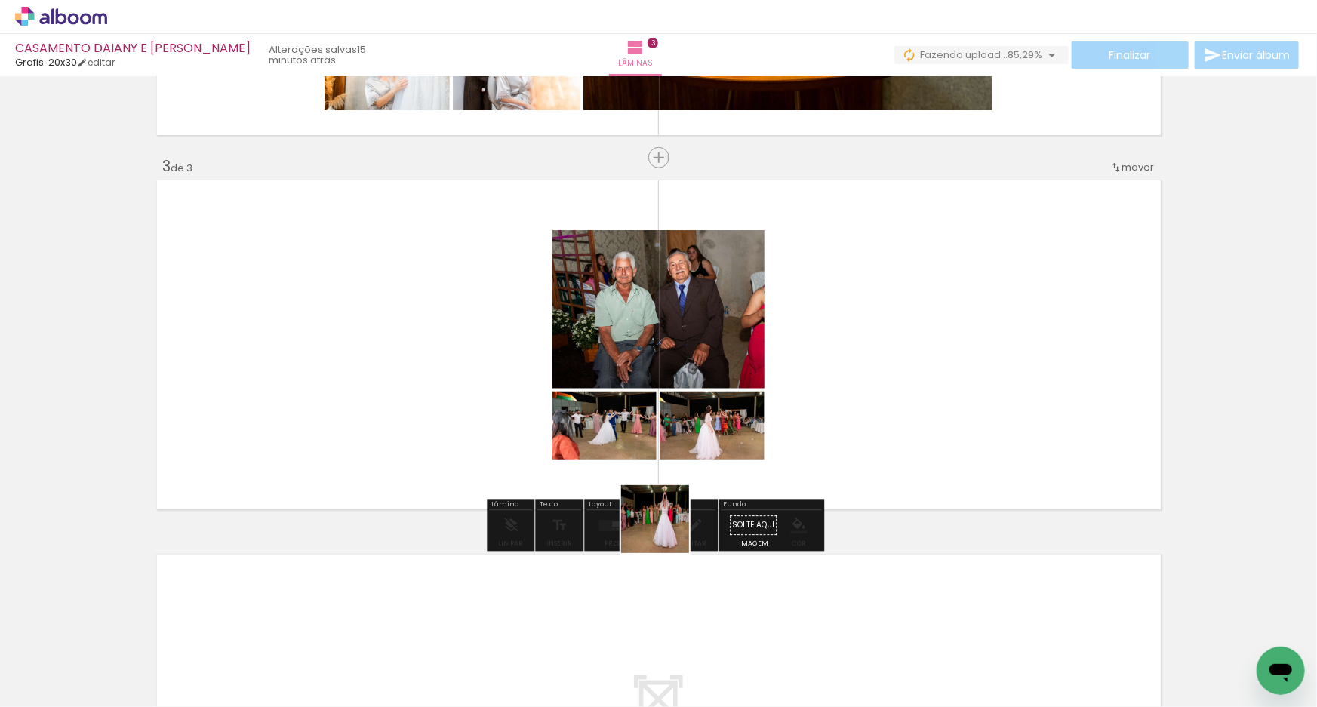
drag, startPoint x: 667, startPoint y: 665, endPoint x: 605, endPoint y: 599, distance: 89.7
click at [648, 435] on quentale-workspace at bounding box center [658, 353] width 1317 height 707
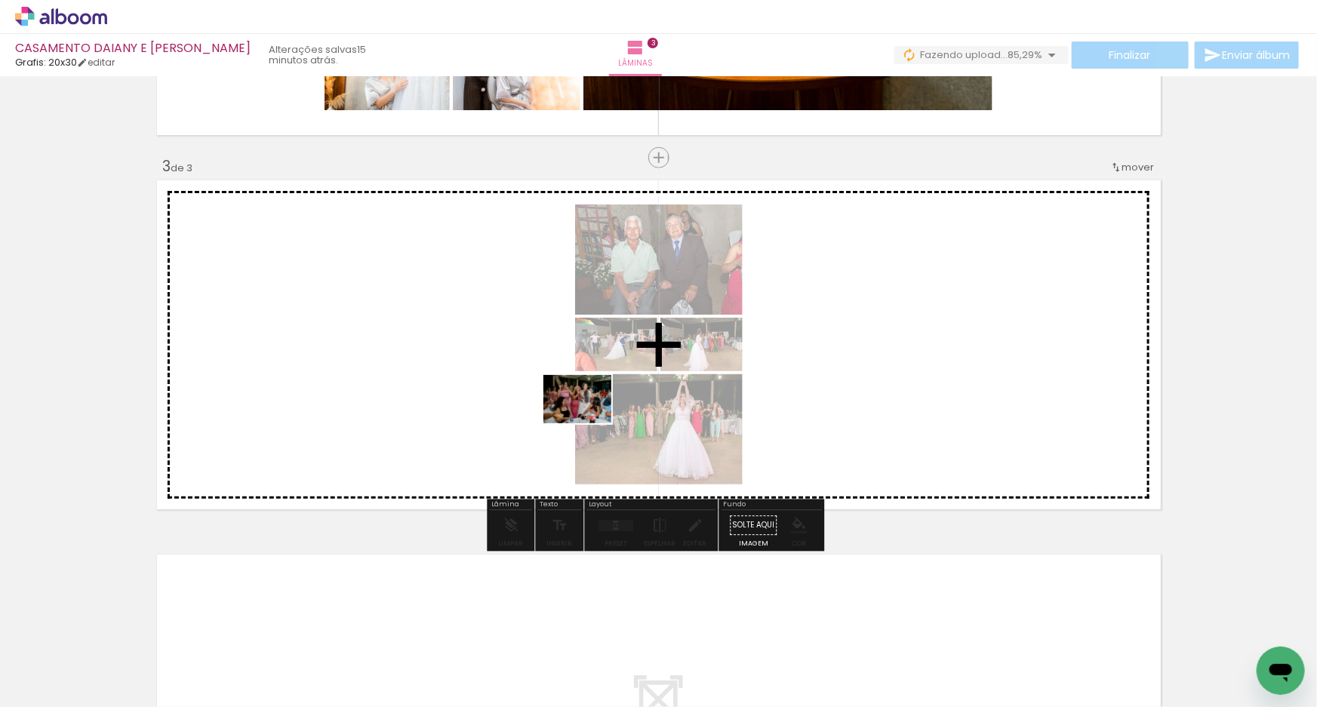
drag, startPoint x: 579, startPoint y: 662, endPoint x: 559, endPoint y: 533, distance: 130.6
click at [589, 420] on quentale-workspace at bounding box center [658, 353] width 1317 height 707
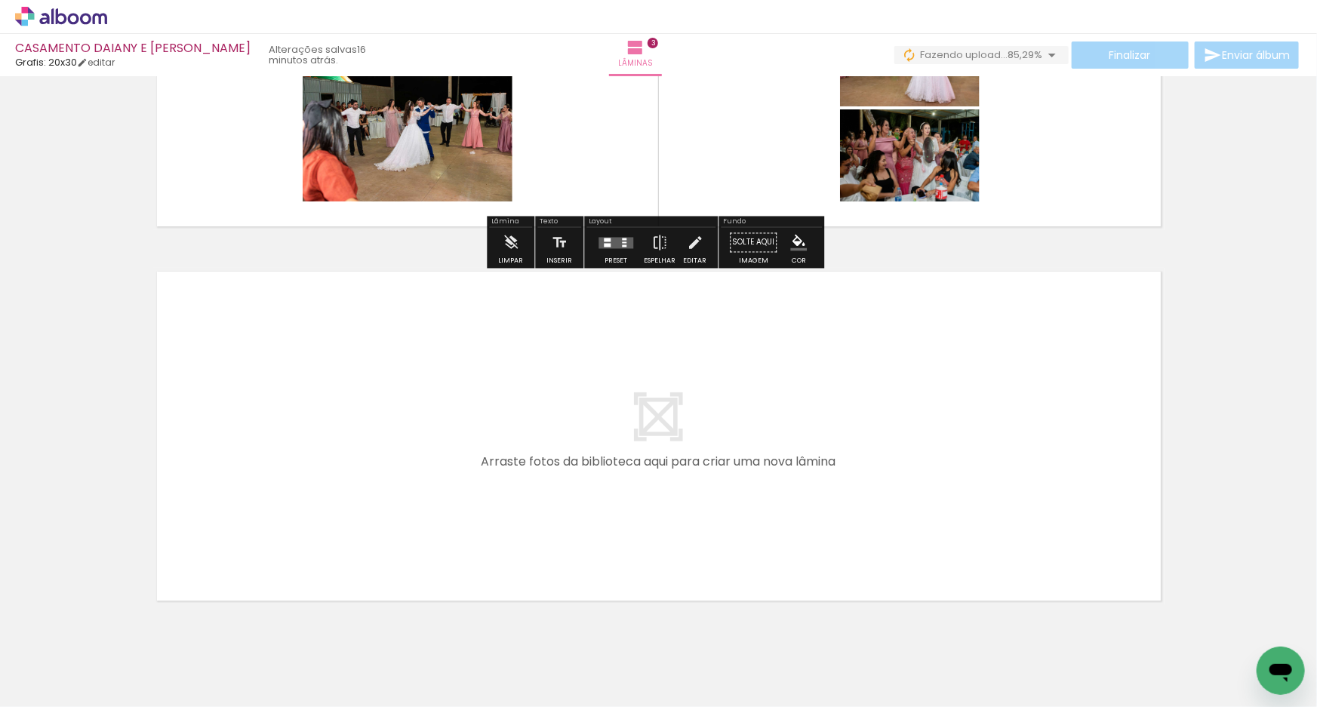
scroll to position [1019, 0]
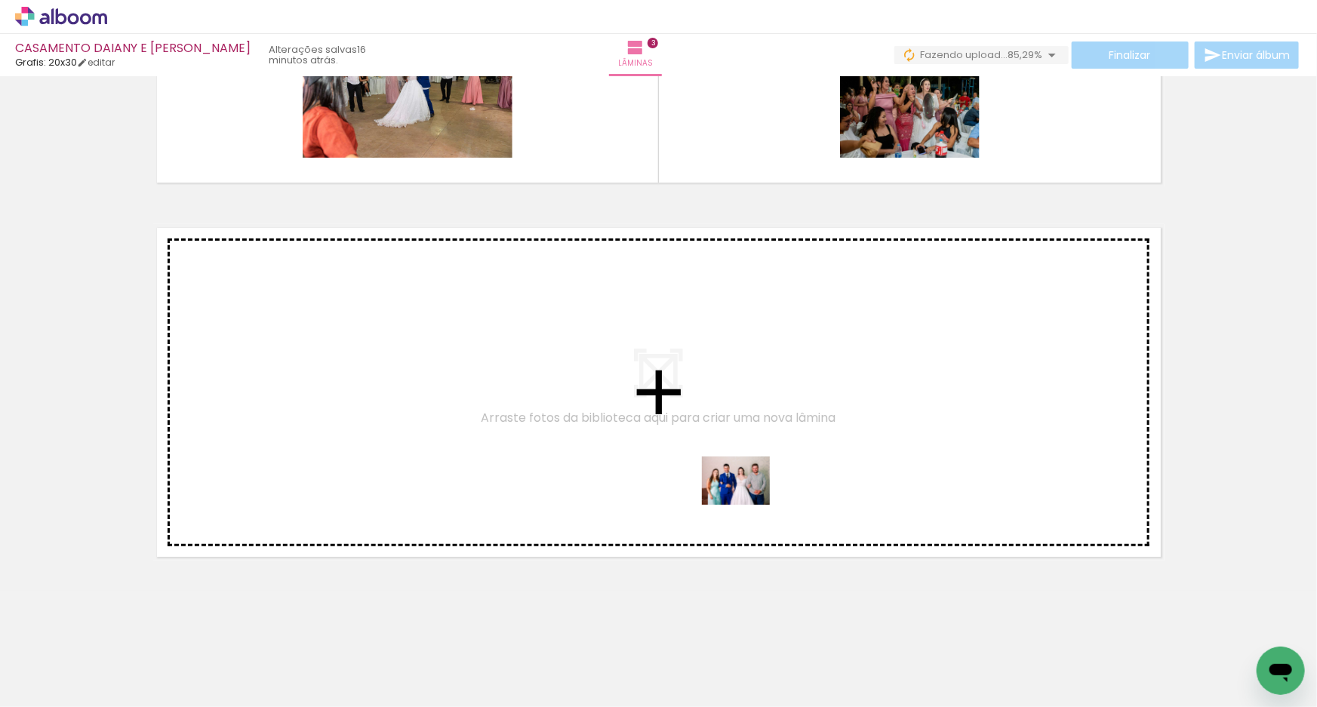
drag, startPoint x: 817, startPoint y: 658, endPoint x: 732, endPoint y: 574, distance: 119.6
click at [741, 491] on quentale-workspace at bounding box center [658, 353] width 1317 height 707
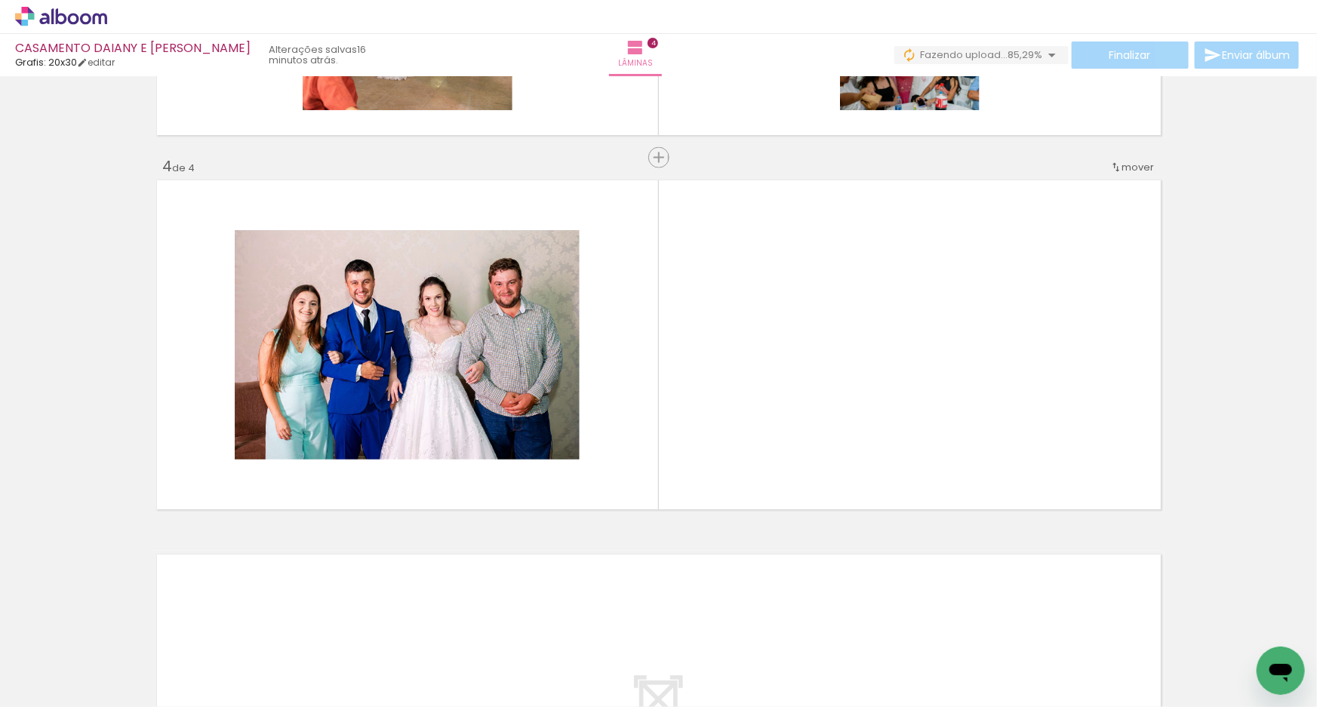
scroll to position [0, 8244]
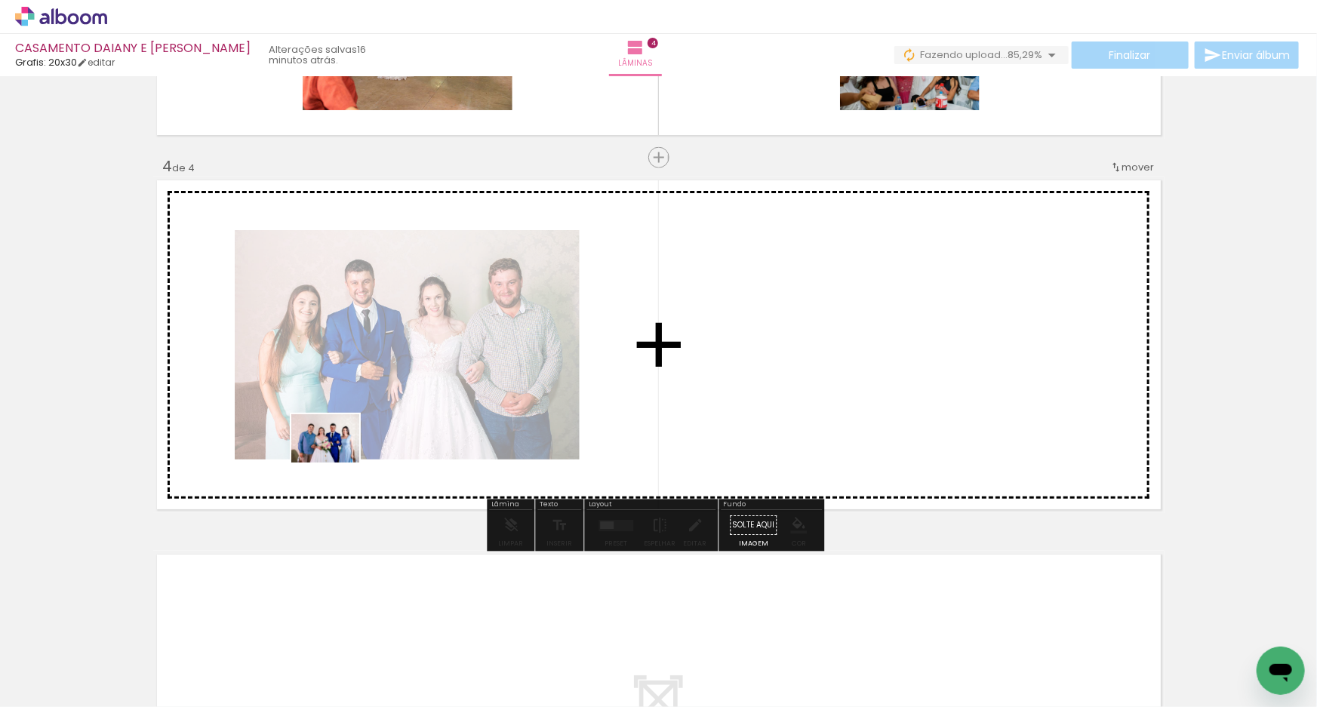
drag, startPoint x: 286, startPoint y: 668, endPoint x: 337, endPoint y: 460, distance: 214.4
click at [337, 460] on quentale-workspace at bounding box center [658, 353] width 1317 height 707
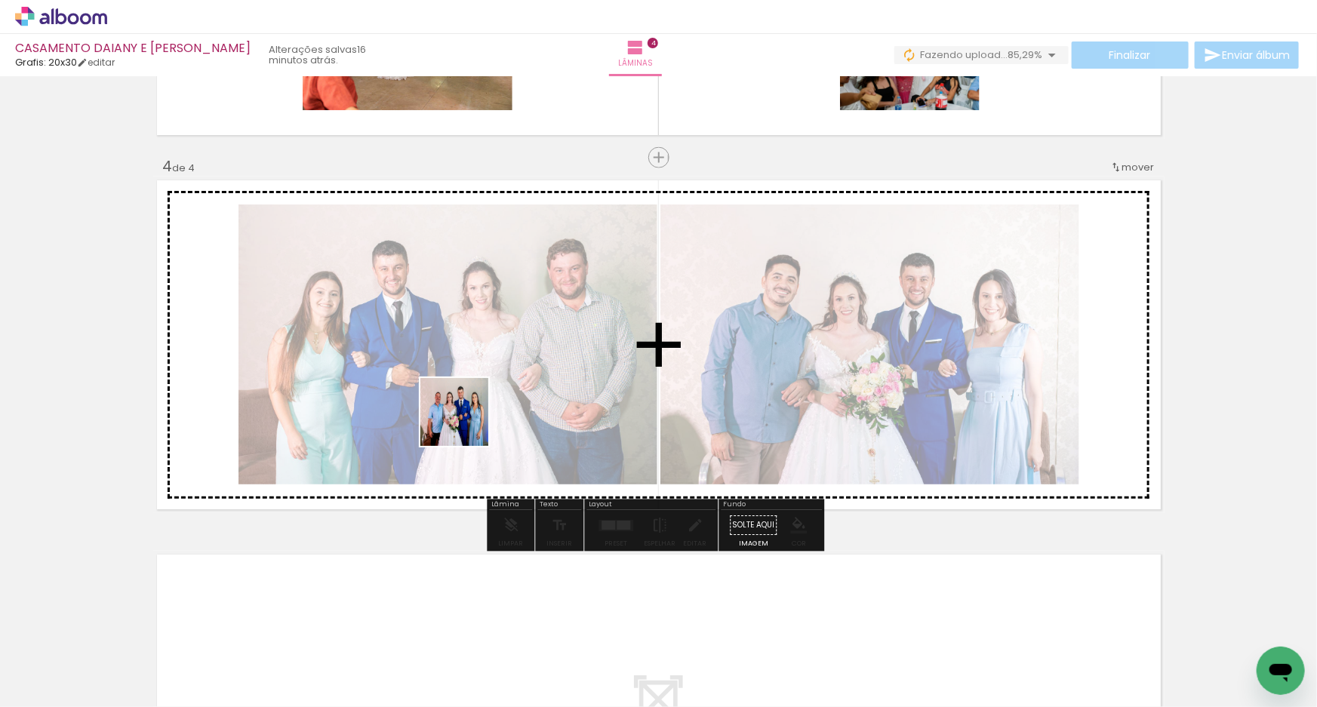
drag, startPoint x: 446, startPoint y: 656, endPoint x: 466, endPoint y: 424, distance: 233.3
click at [466, 424] on quentale-workspace at bounding box center [658, 353] width 1317 height 707
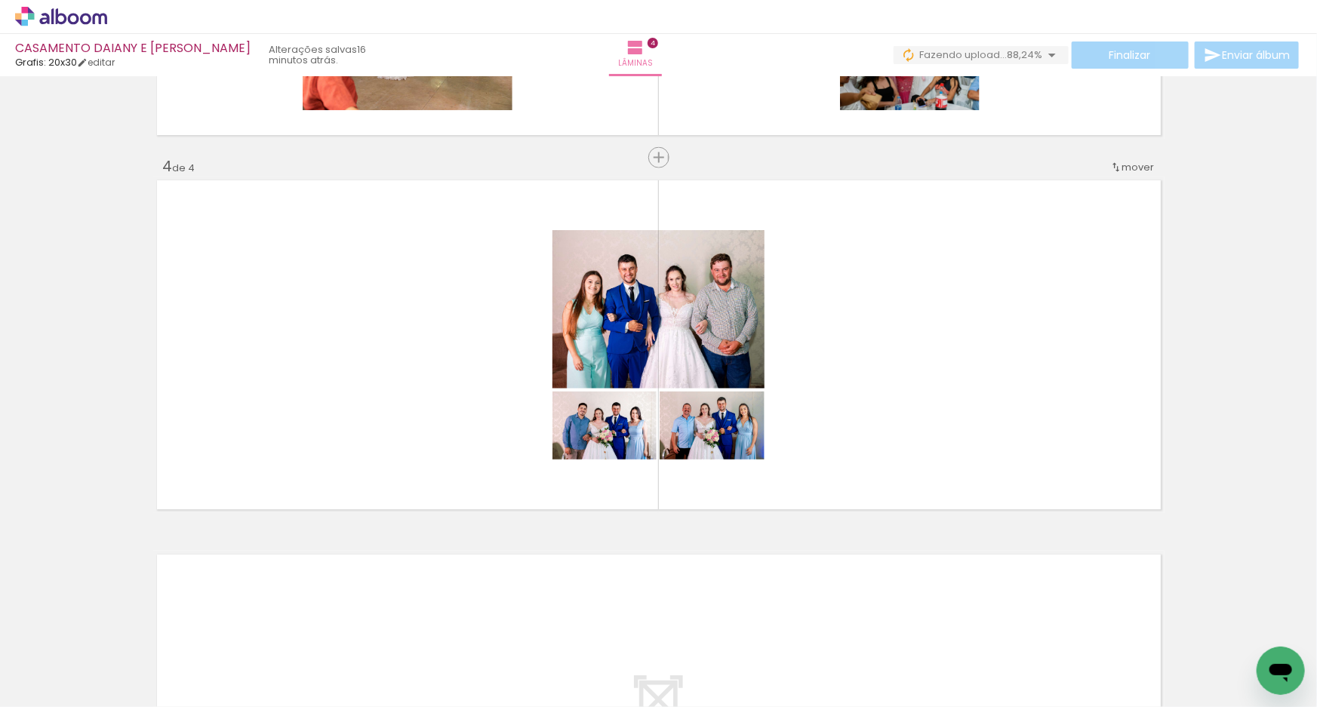
scroll to position [0, 7521]
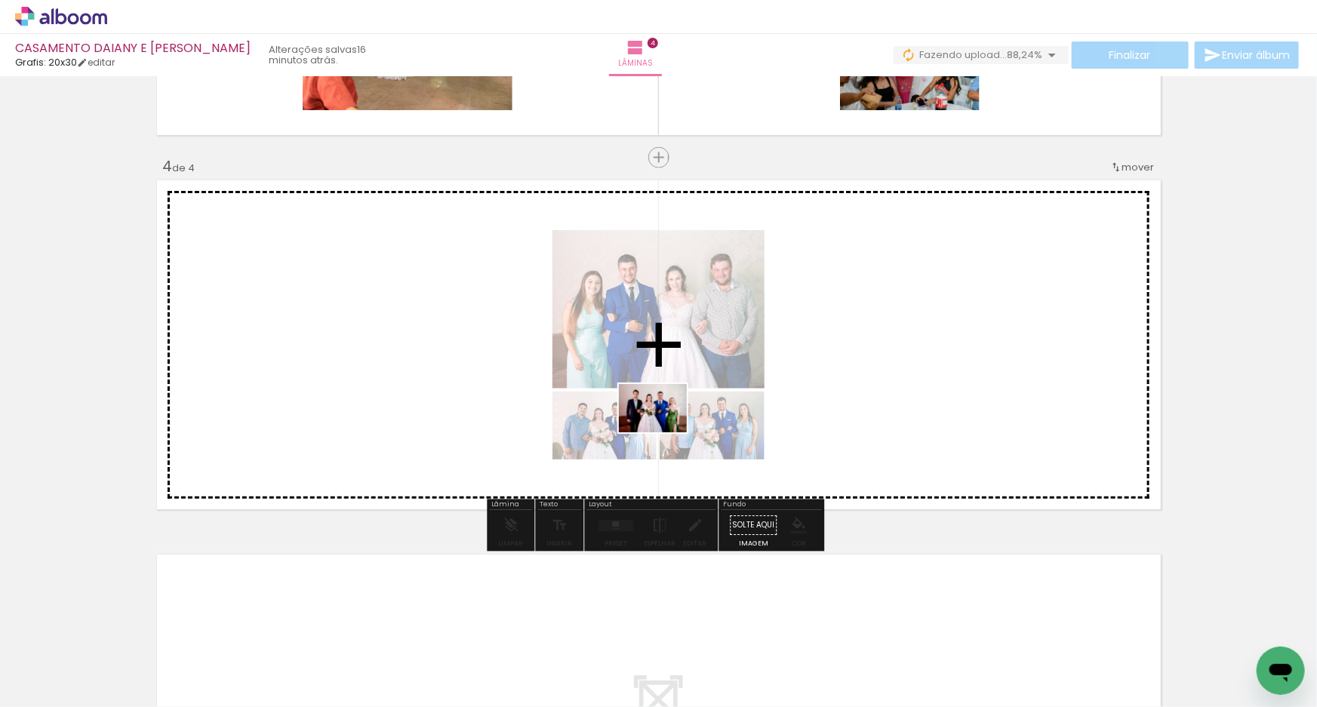
drag, startPoint x: 671, startPoint y: 668, endPoint x: 664, endPoint y: 430, distance: 238.7
click at [664, 430] on quentale-workspace at bounding box center [658, 353] width 1317 height 707
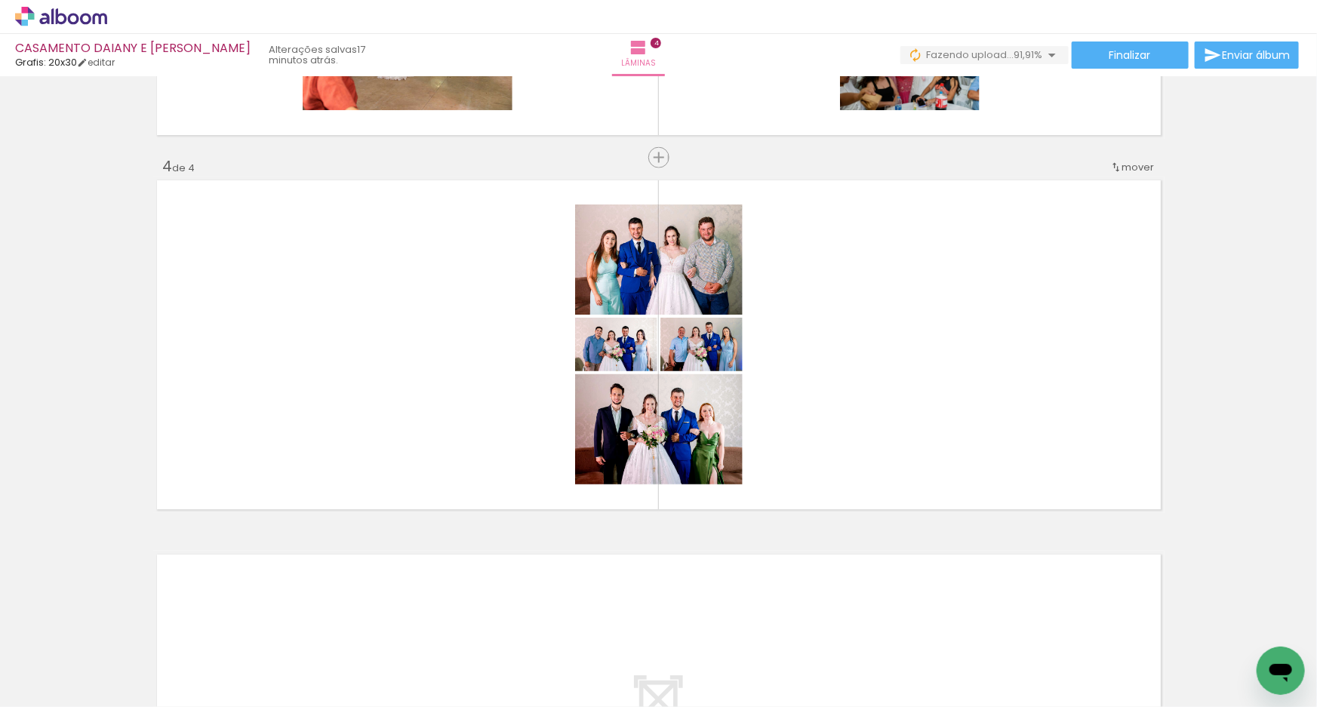
scroll to position [0, 0]
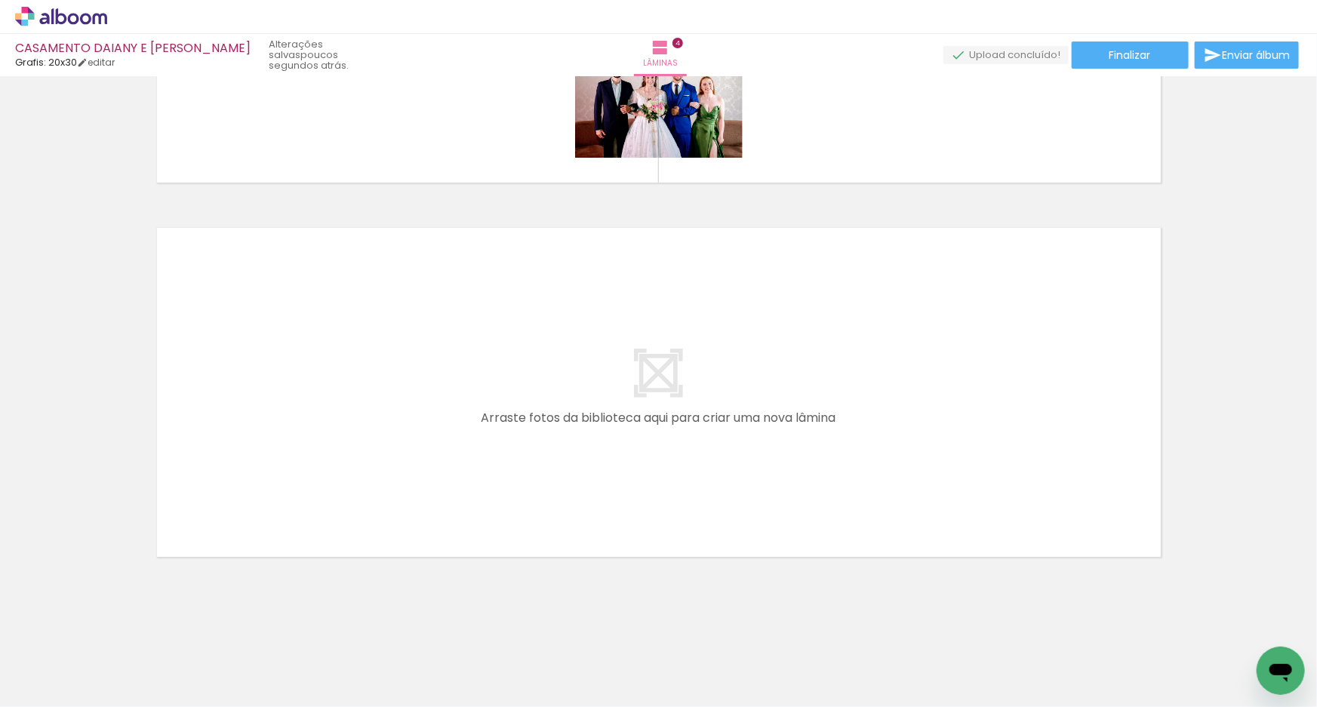
scroll to position [0, 1985]
drag, startPoint x: 371, startPoint y: 590, endPoint x: 383, endPoint y: 479, distance: 111.6
click at [383, 479] on quentale-workspace at bounding box center [658, 353] width 1317 height 707
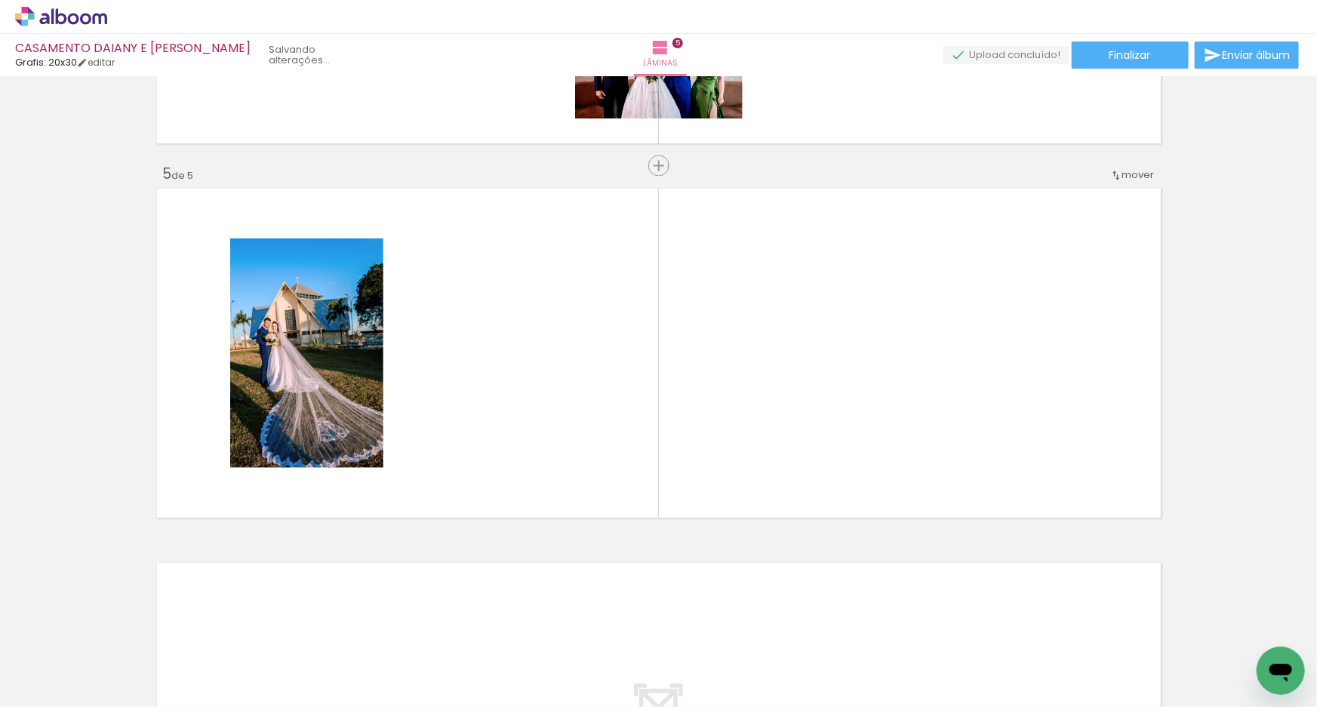
scroll to position [1441, 0]
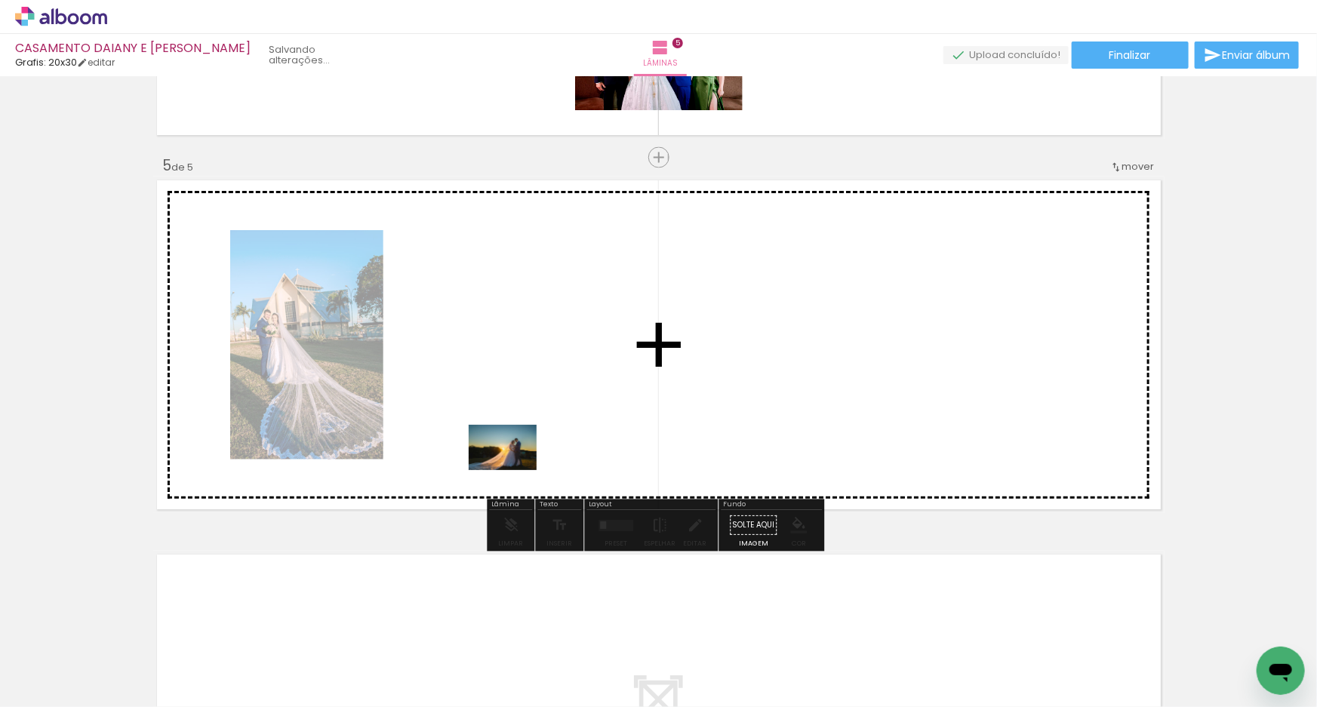
drag, startPoint x: 538, startPoint y: 656, endPoint x: 514, endPoint y: 470, distance: 187.3
click at [514, 470] on quentale-workspace at bounding box center [658, 353] width 1317 height 707
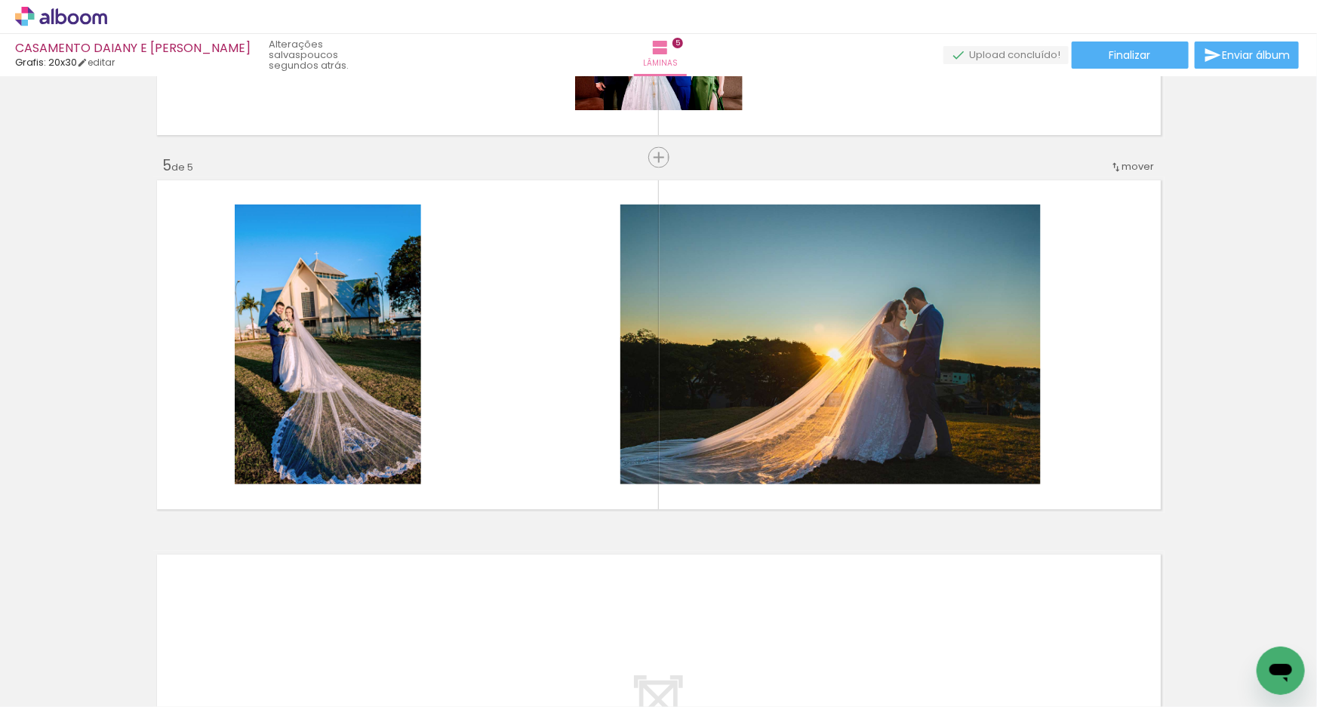
scroll to position [0, 6826]
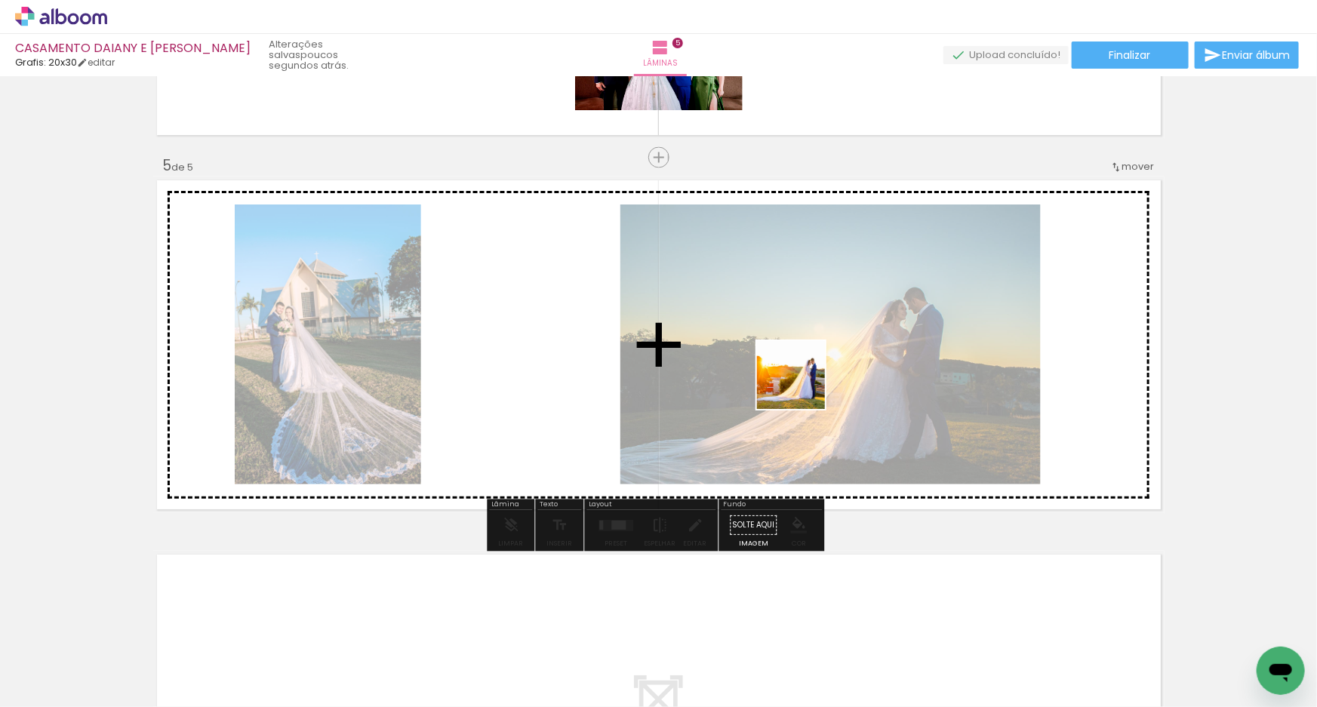
drag, startPoint x: 857, startPoint y: 661, endPoint x: 802, endPoint y: 387, distance: 279.4
click at [802, 387] on quentale-workspace at bounding box center [658, 353] width 1317 height 707
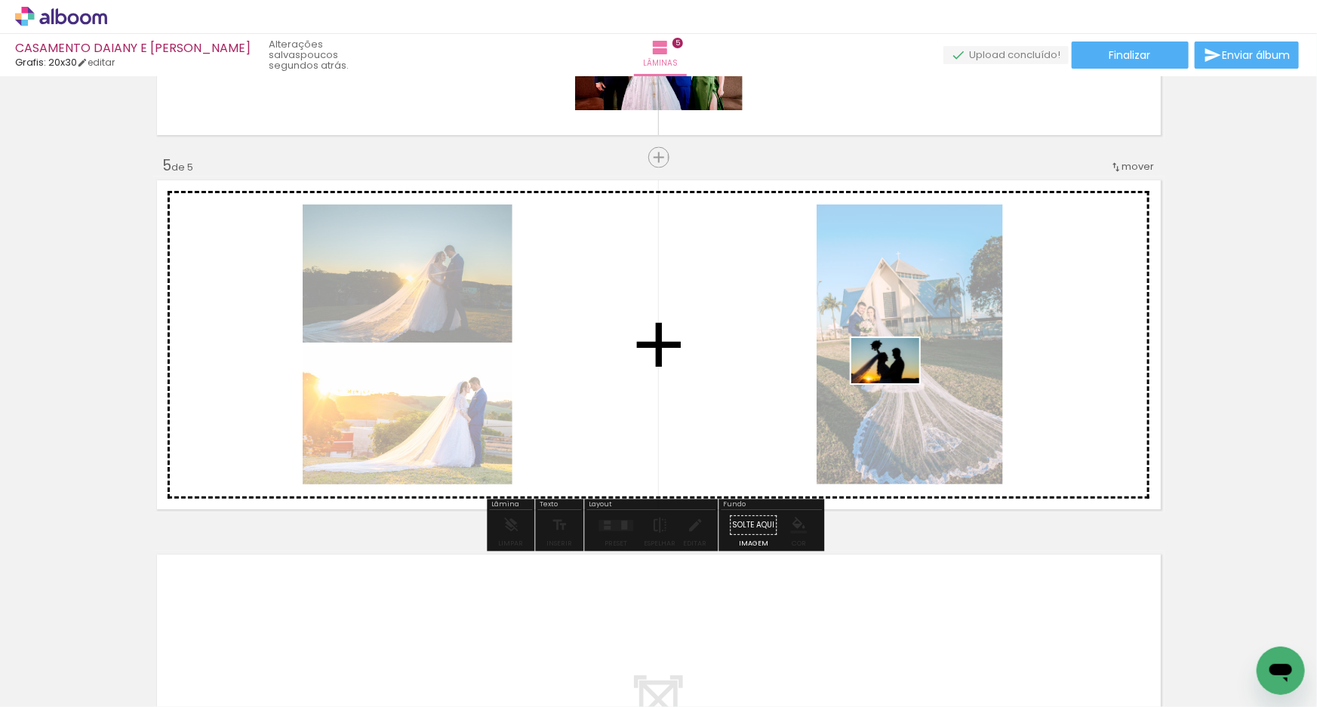
drag, startPoint x: 932, startPoint y: 525, endPoint x: 897, endPoint y: 384, distance: 145.6
click at [897, 384] on quentale-workspace at bounding box center [658, 353] width 1317 height 707
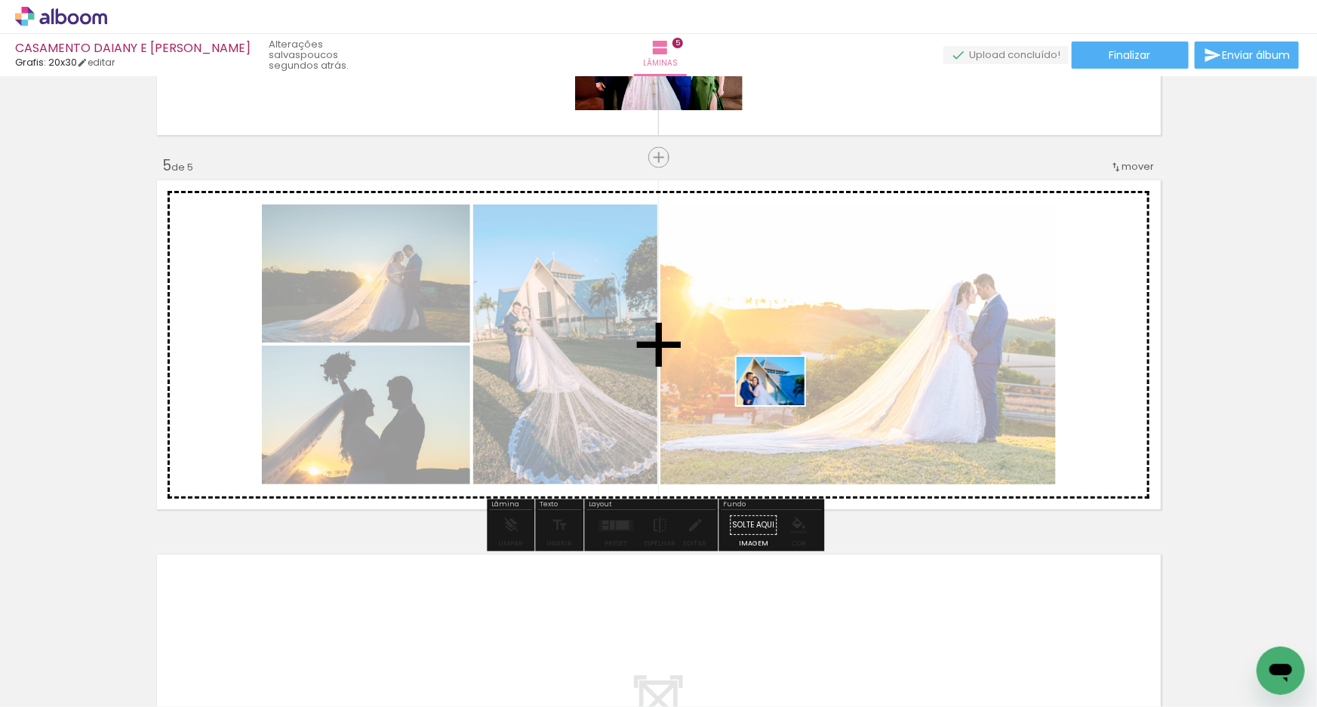
drag, startPoint x: 760, startPoint y: 634, endPoint x: 782, endPoint y: 402, distance: 232.8
click at [782, 402] on quentale-workspace at bounding box center [658, 353] width 1317 height 707
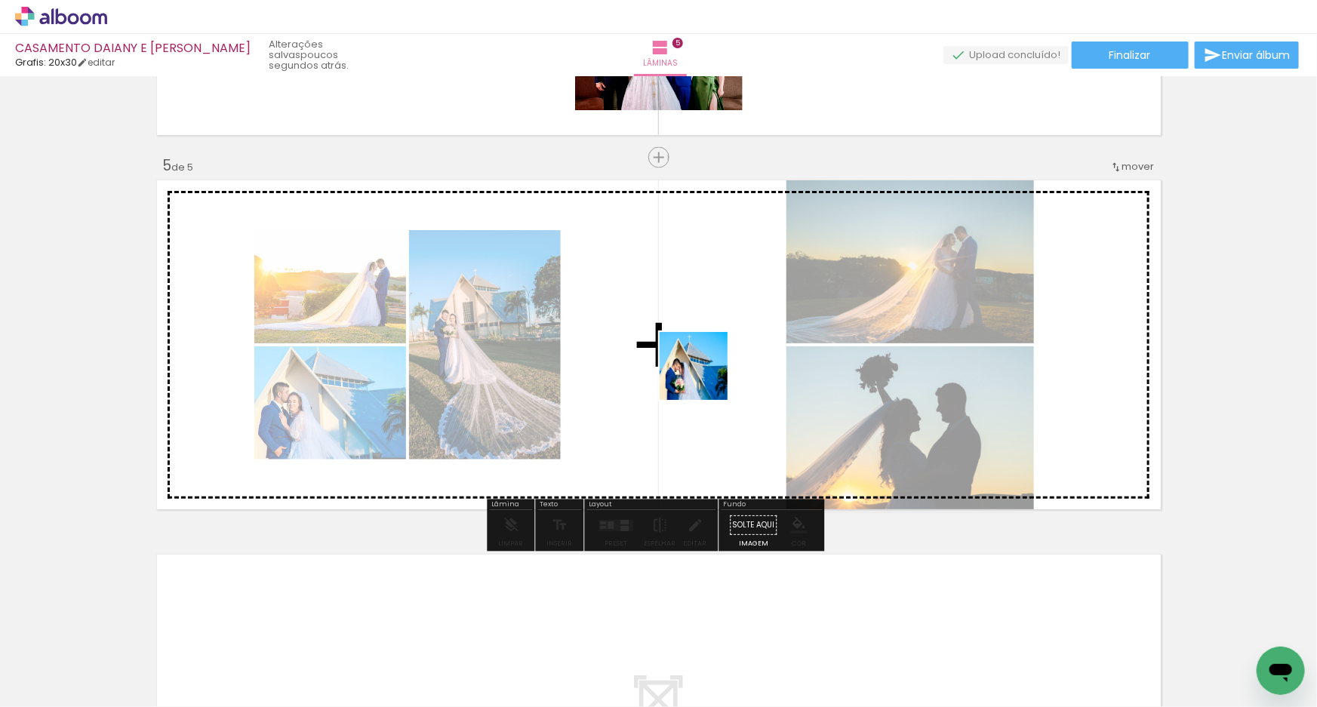
drag, startPoint x: 679, startPoint y: 666, endPoint x: 679, endPoint y: 510, distance: 155.5
click at [704, 359] on quentale-workspace at bounding box center [658, 353] width 1317 height 707
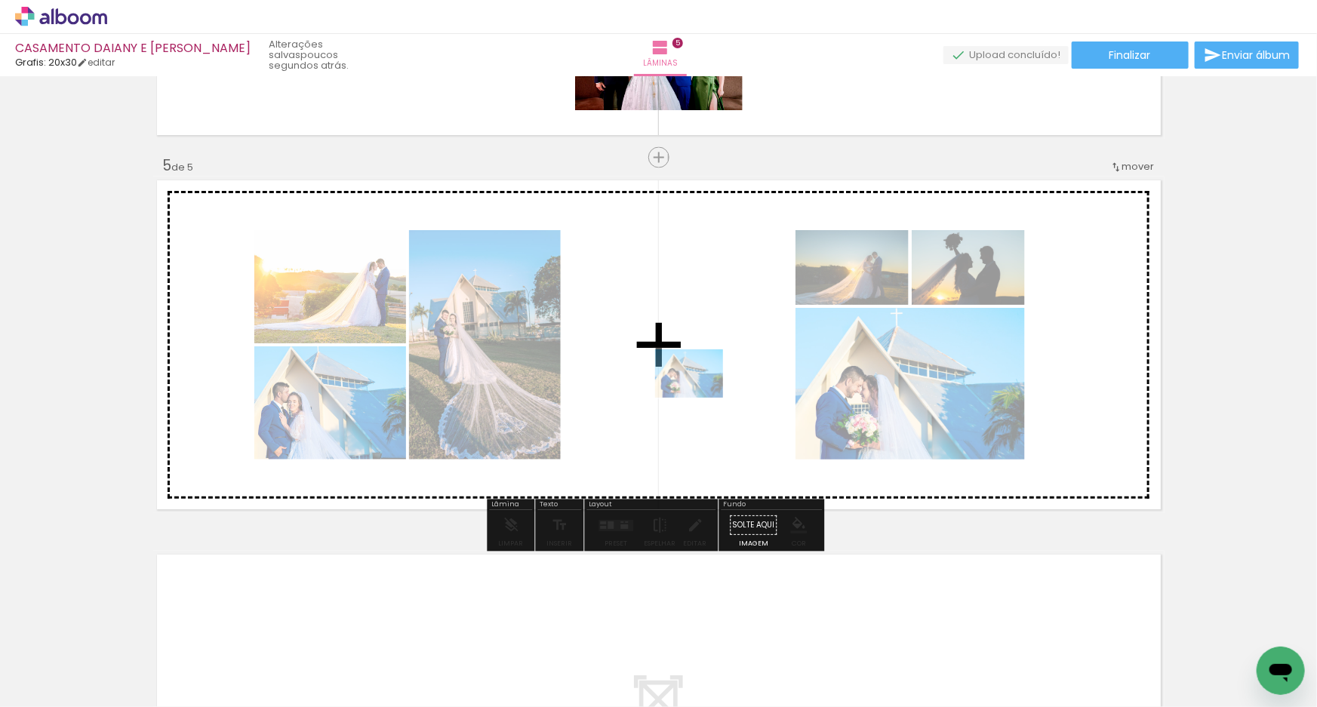
drag, startPoint x: 681, startPoint y: 673, endPoint x: 701, endPoint y: 395, distance: 279.3
click at [701, 395] on quentale-workspace at bounding box center [658, 353] width 1317 height 707
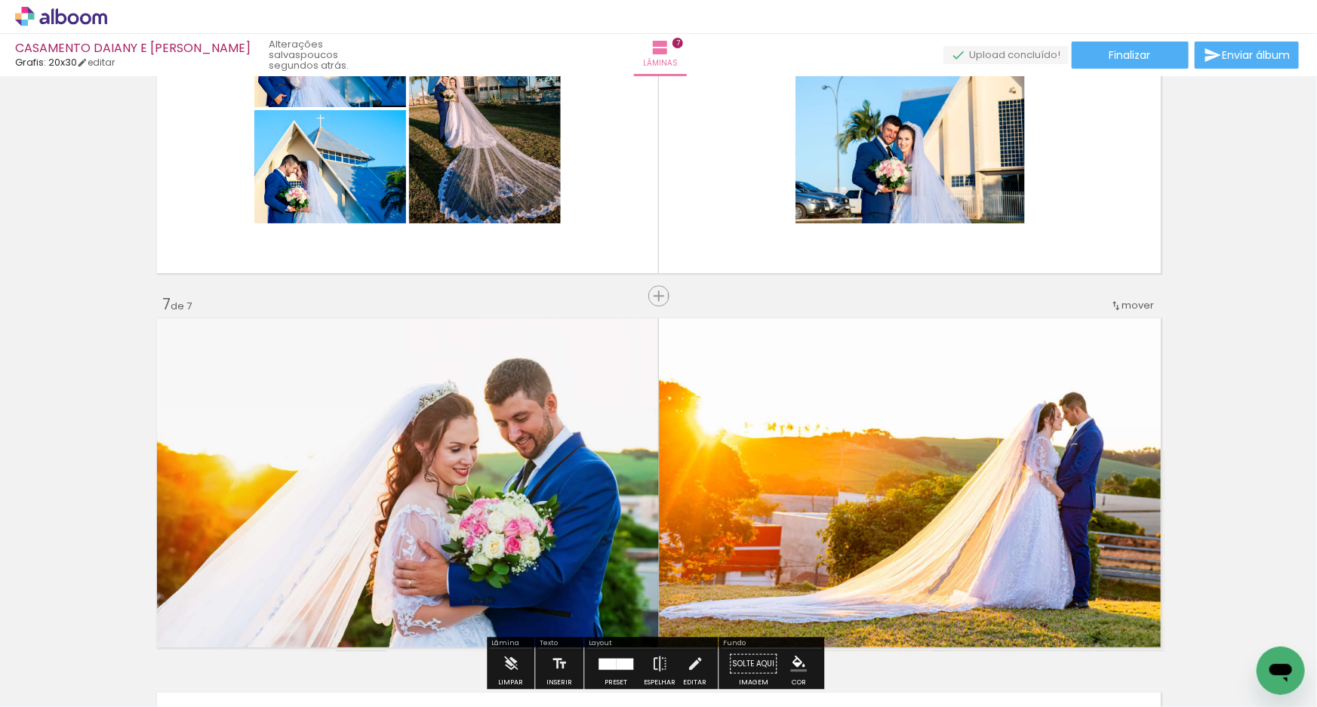
scroll to position [2028, 0]
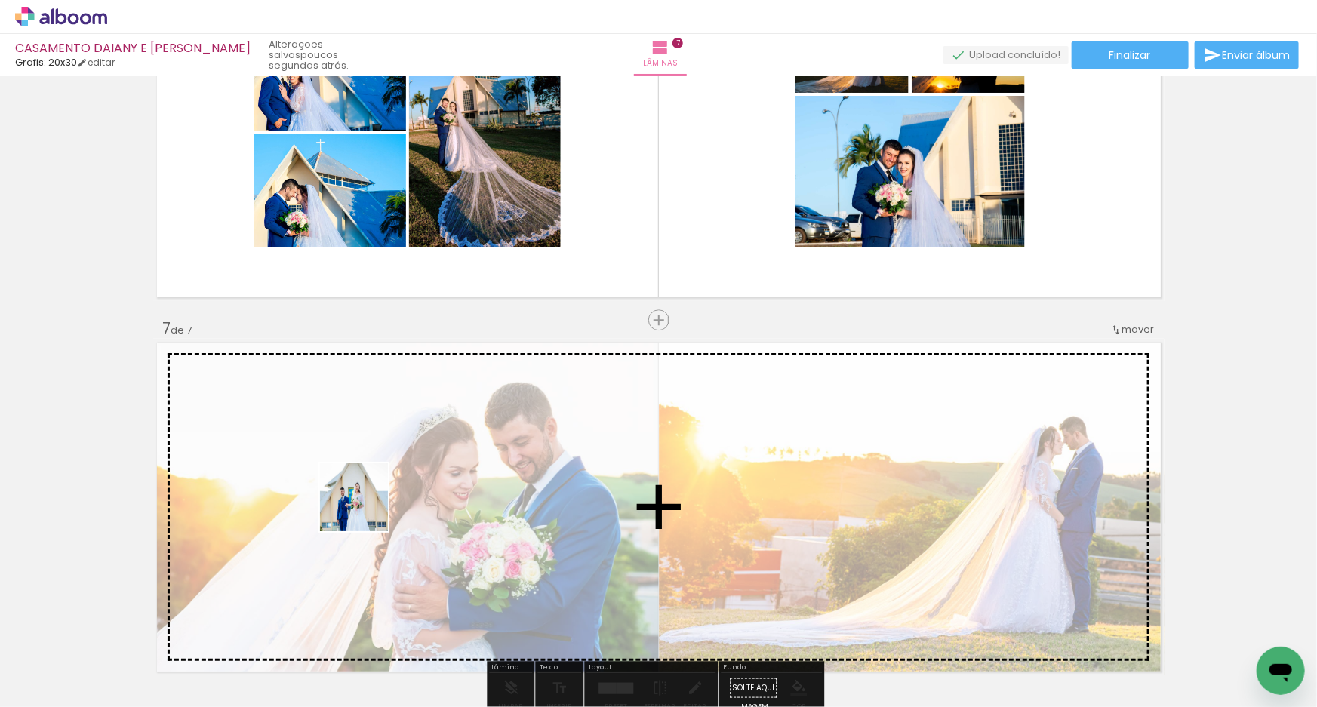
drag, startPoint x: 165, startPoint y: 670, endPoint x: 374, endPoint y: 498, distance: 270.8
click at [374, 498] on quentale-workspace at bounding box center [658, 353] width 1317 height 707
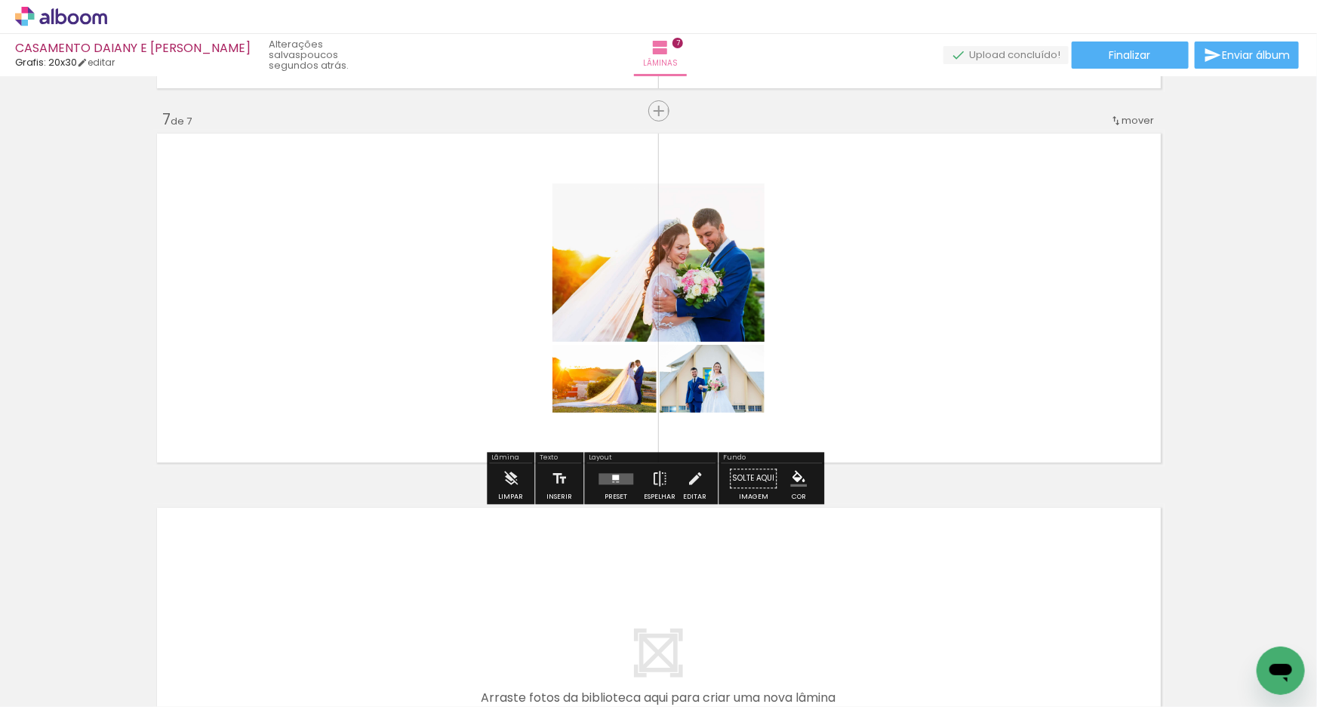
scroll to position [2303, 0]
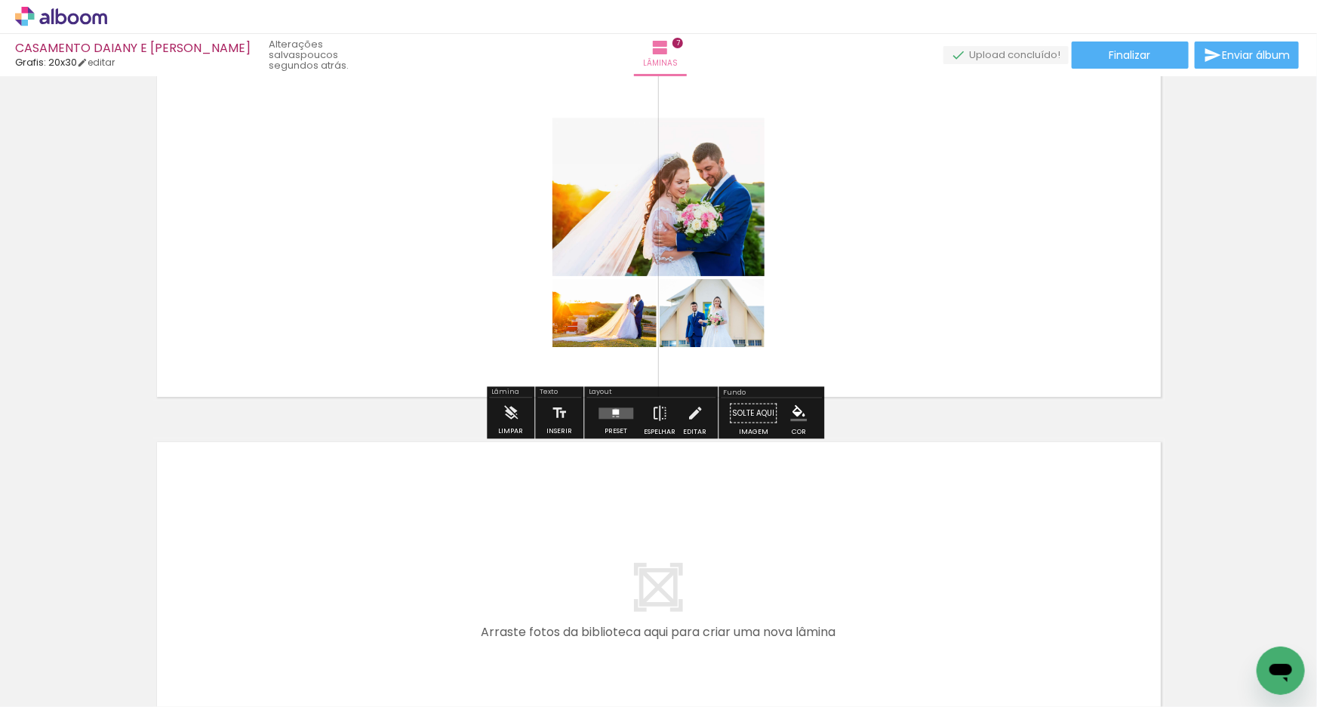
click at [612, 410] on div at bounding box center [615, 411] width 7 height 5
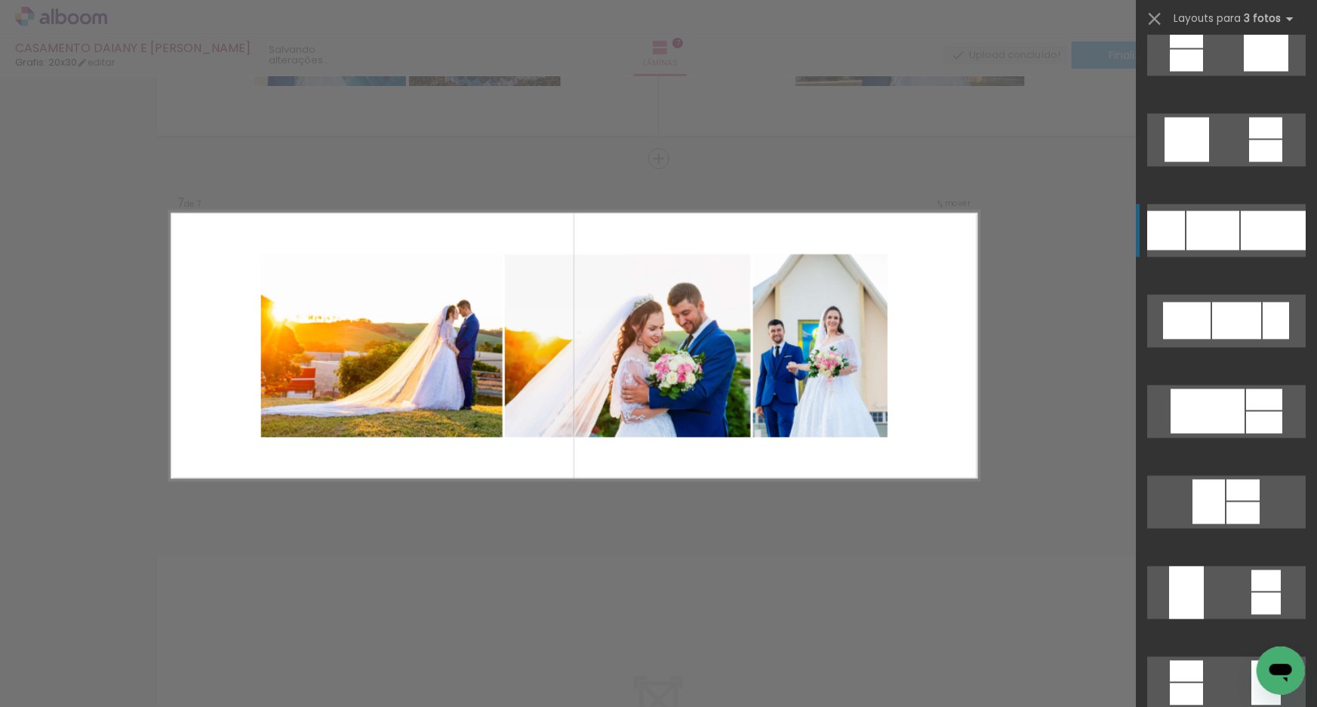
scroll to position [4323, 0]
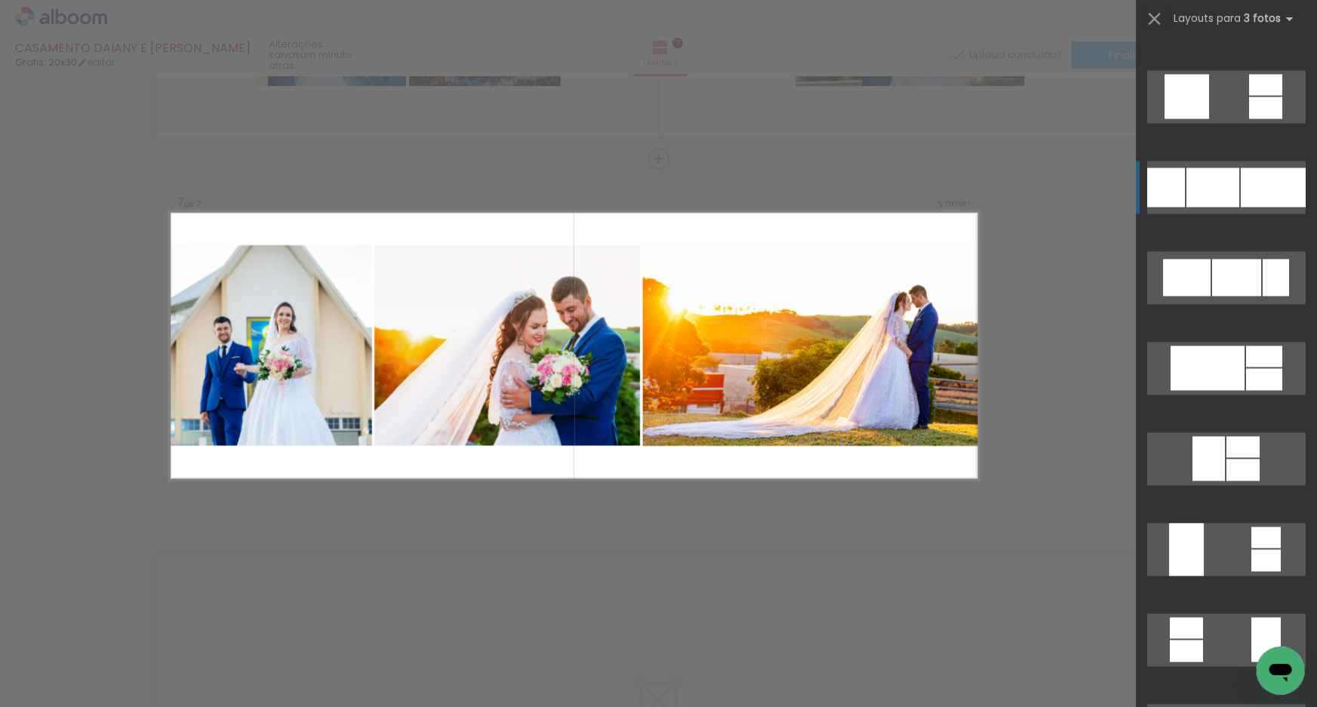
click at [1219, 199] on div at bounding box center [1213, 187] width 53 height 39
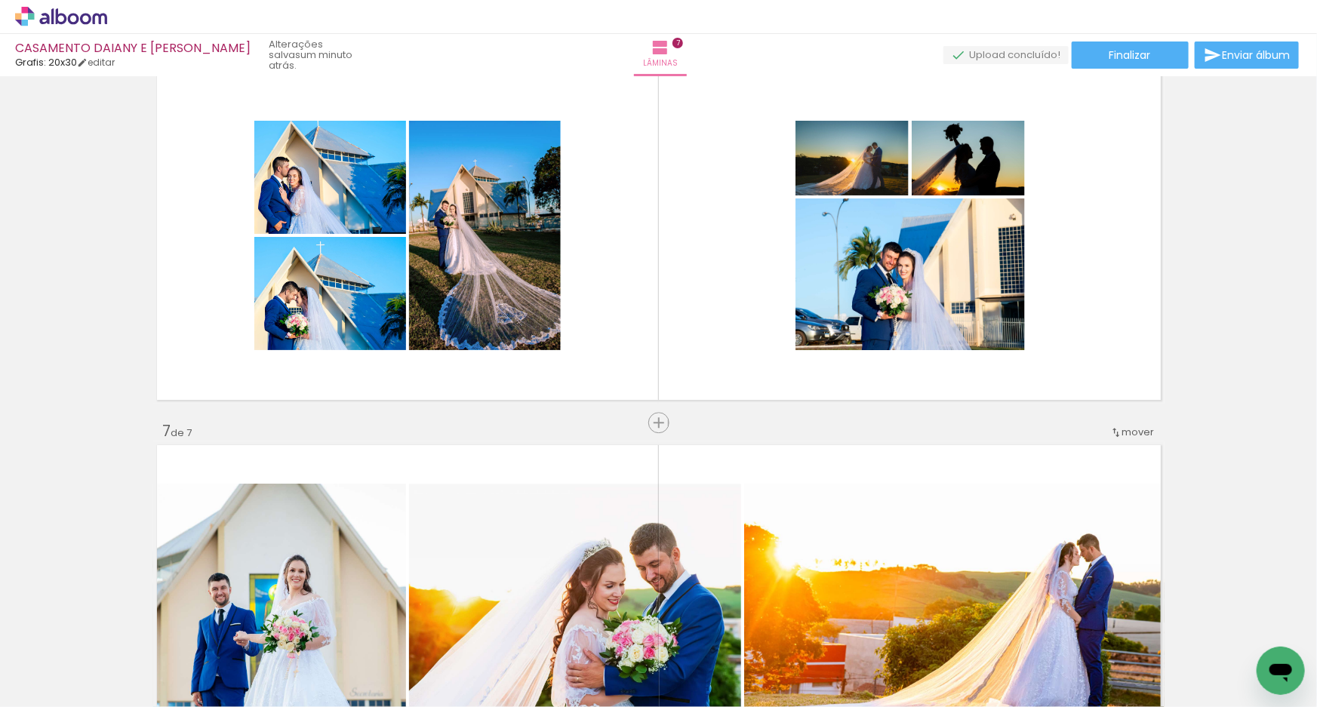
scroll to position [1847, 0]
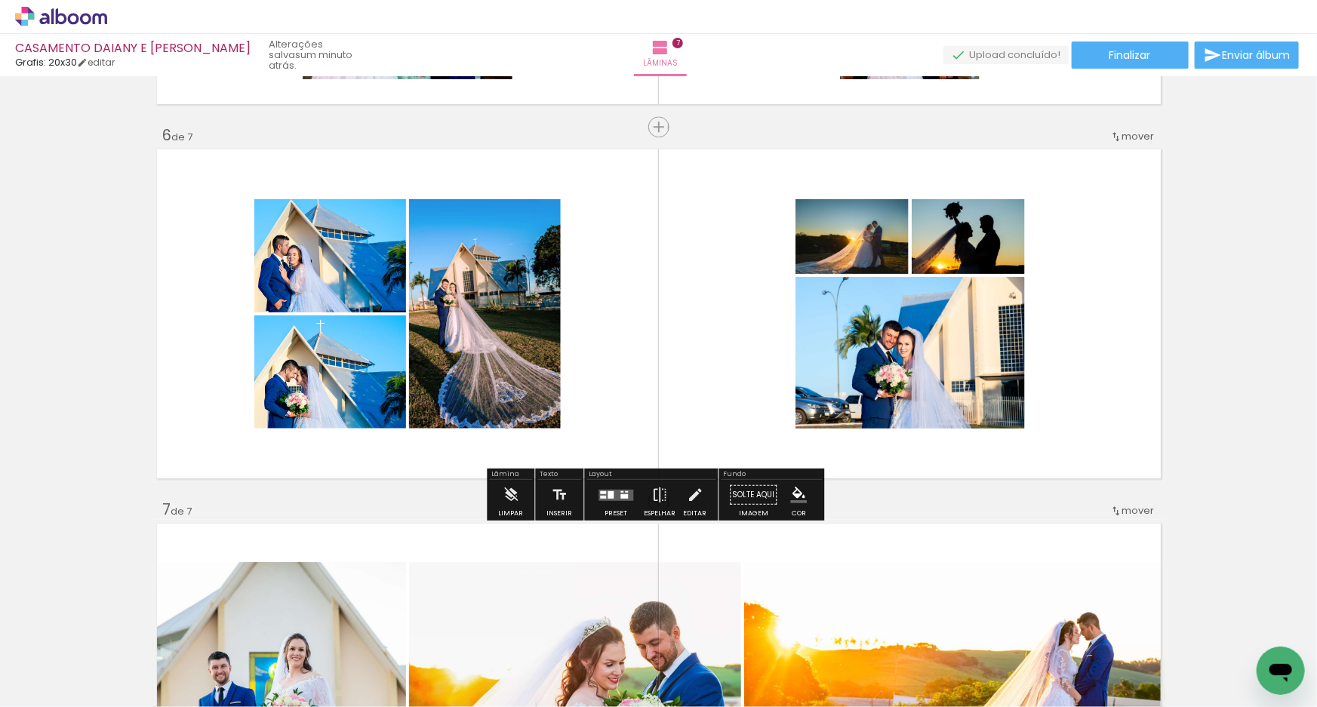
click at [608, 494] on div at bounding box center [611, 495] width 6 height 8
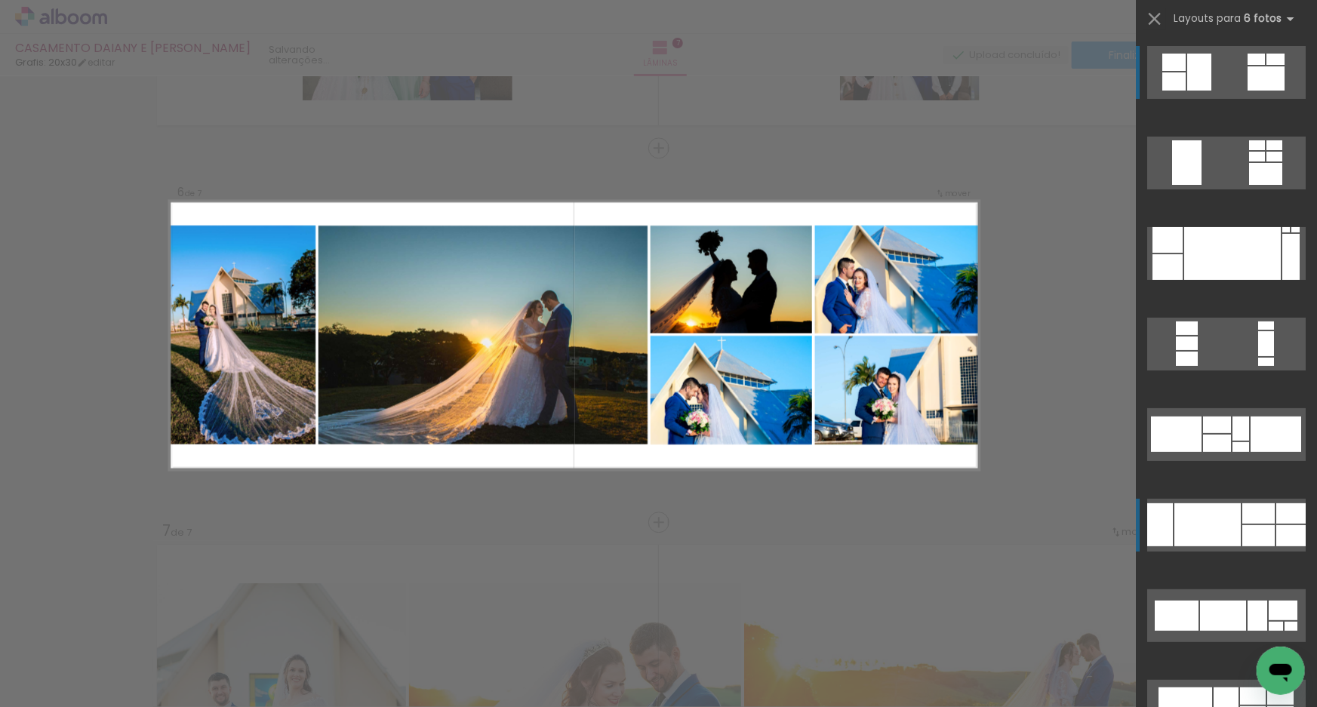
scroll to position [1816, 0]
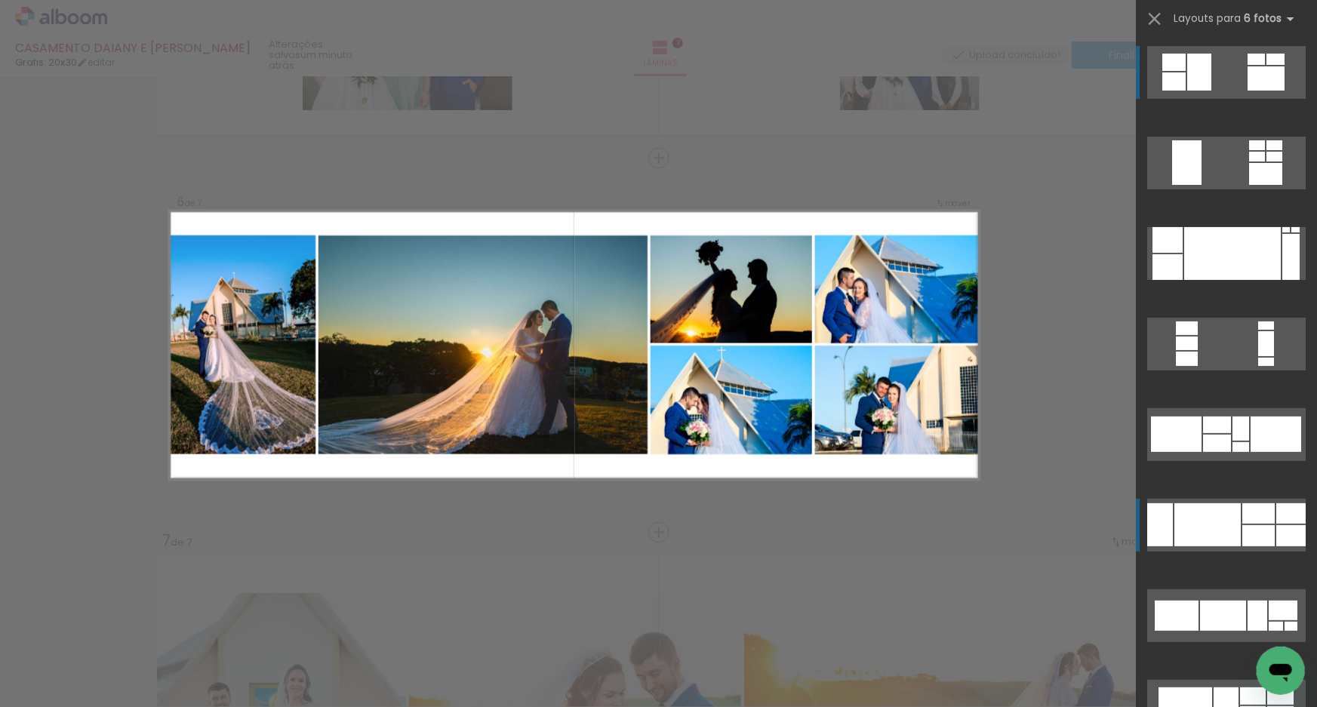
click at [1243, 513] on div at bounding box center [1259, 514] width 32 height 20
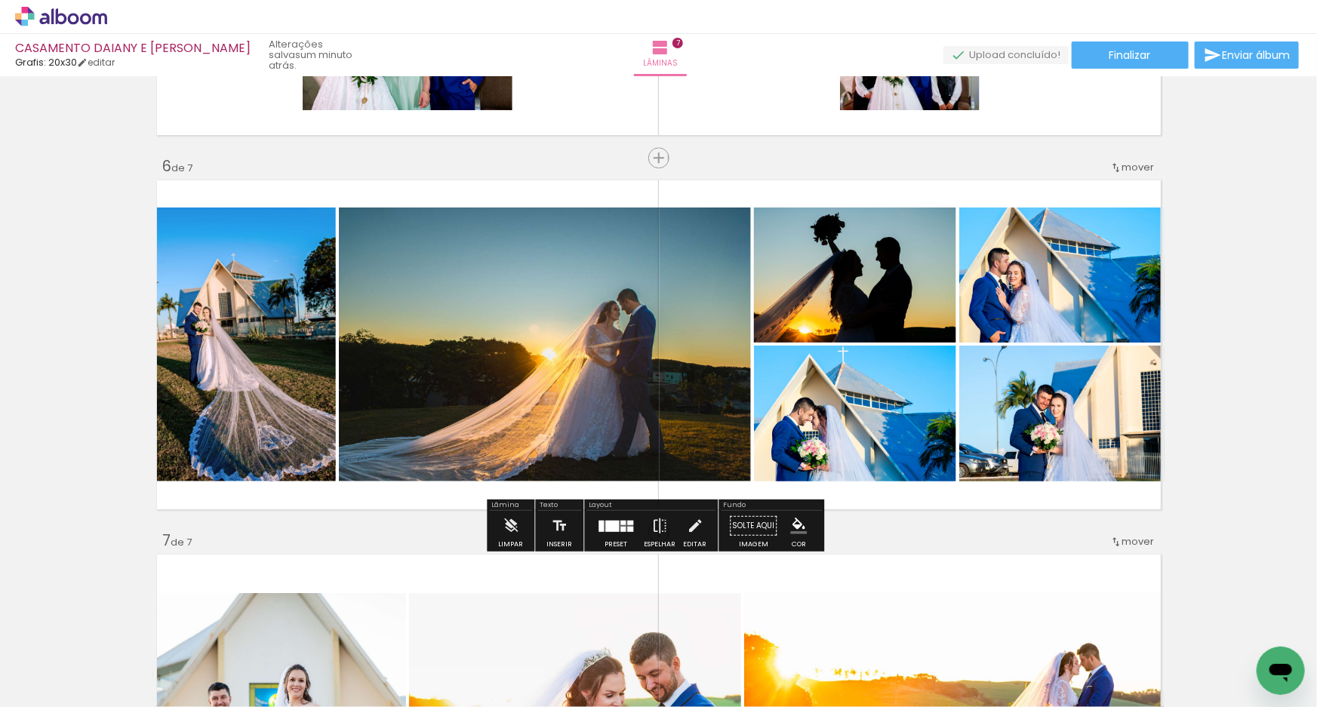
drag, startPoint x: 884, startPoint y: 295, endPoint x: 686, endPoint y: 328, distance: 200.4
click at [0, 0] on slot at bounding box center [0, 0] width 0 height 0
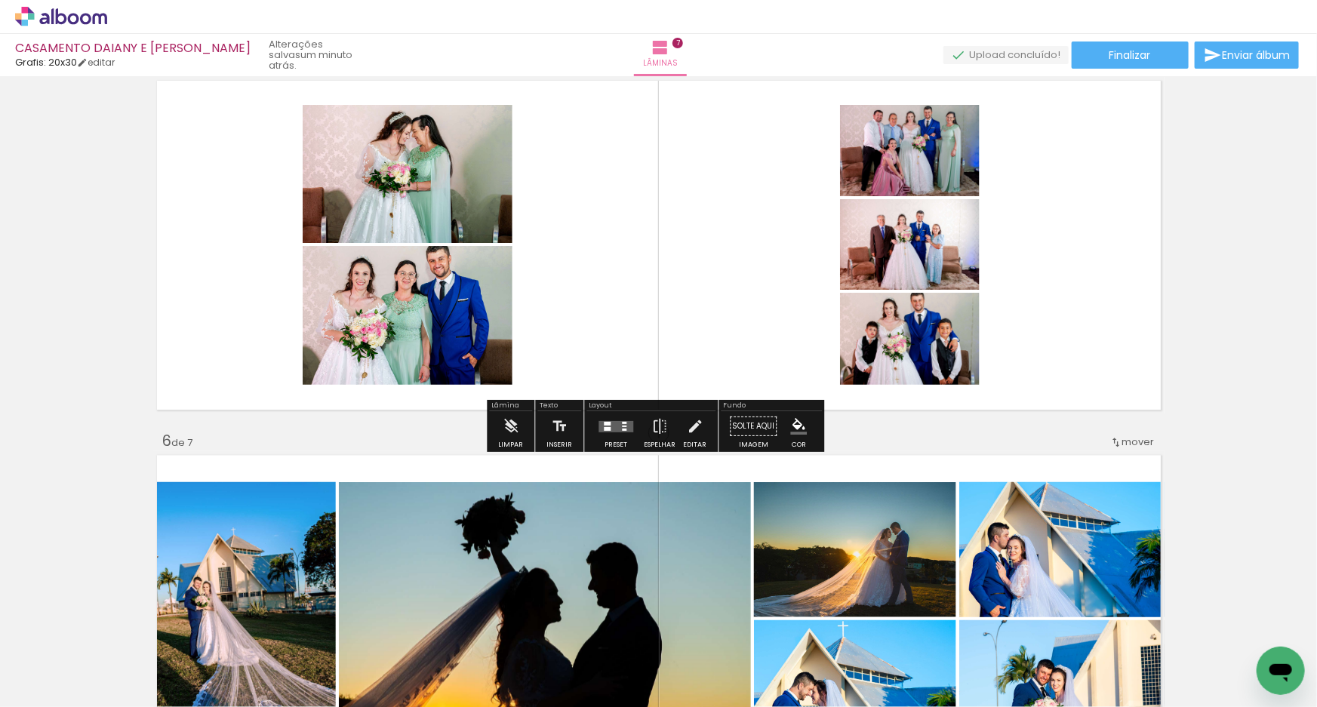
scroll to position [1472, 0]
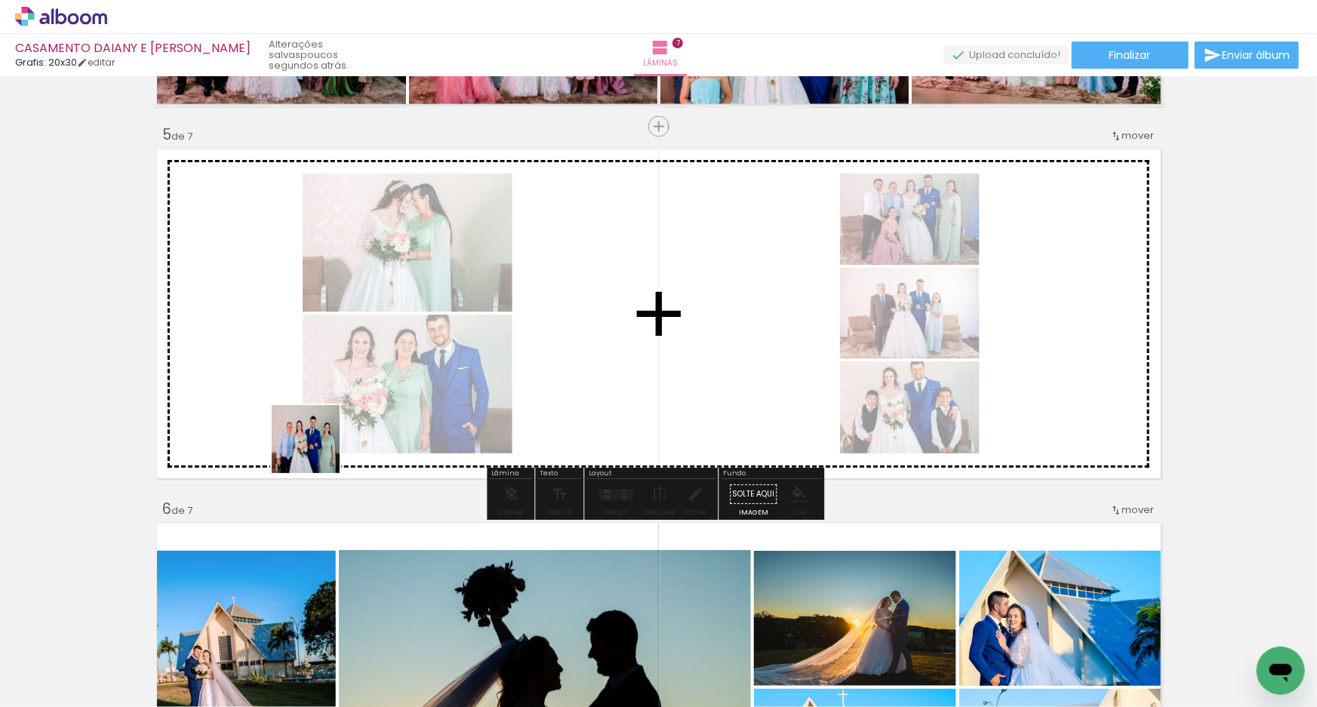
drag, startPoint x: 229, startPoint y: 664, endPoint x: 357, endPoint y: 345, distance: 343.5
click at [357, 345] on quentale-workspace at bounding box center [658, 353] width 1317 height 707
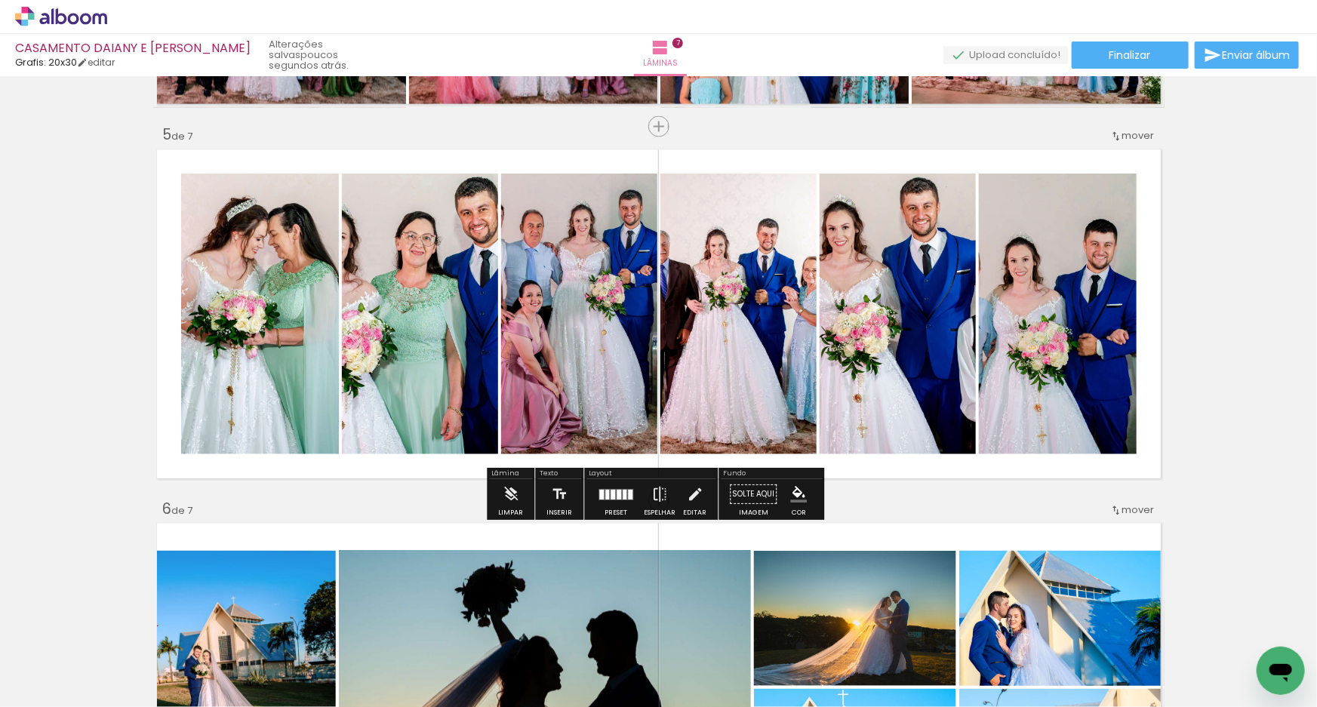
click at [611, 491] on div at bounding box center [613, 495] width 5 height 10
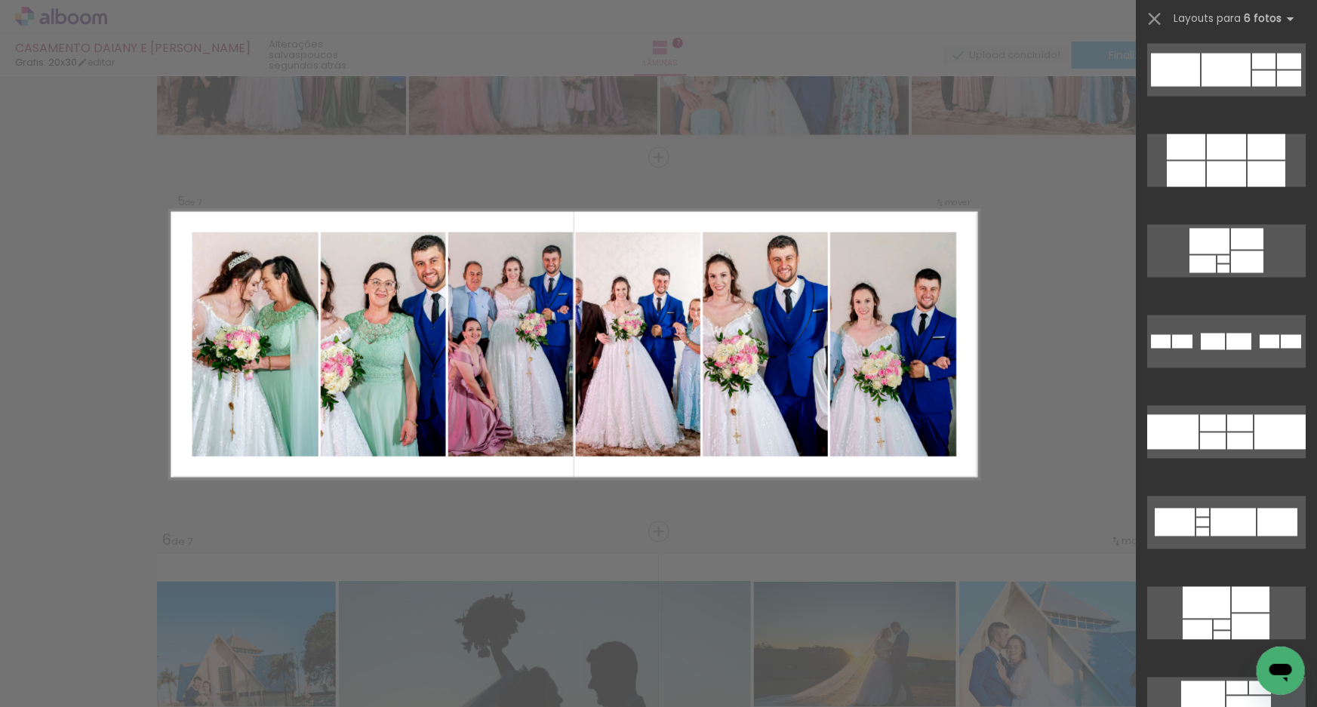
scroll to position [0, 920]
